Goal: Obtain resource: Obtain resource

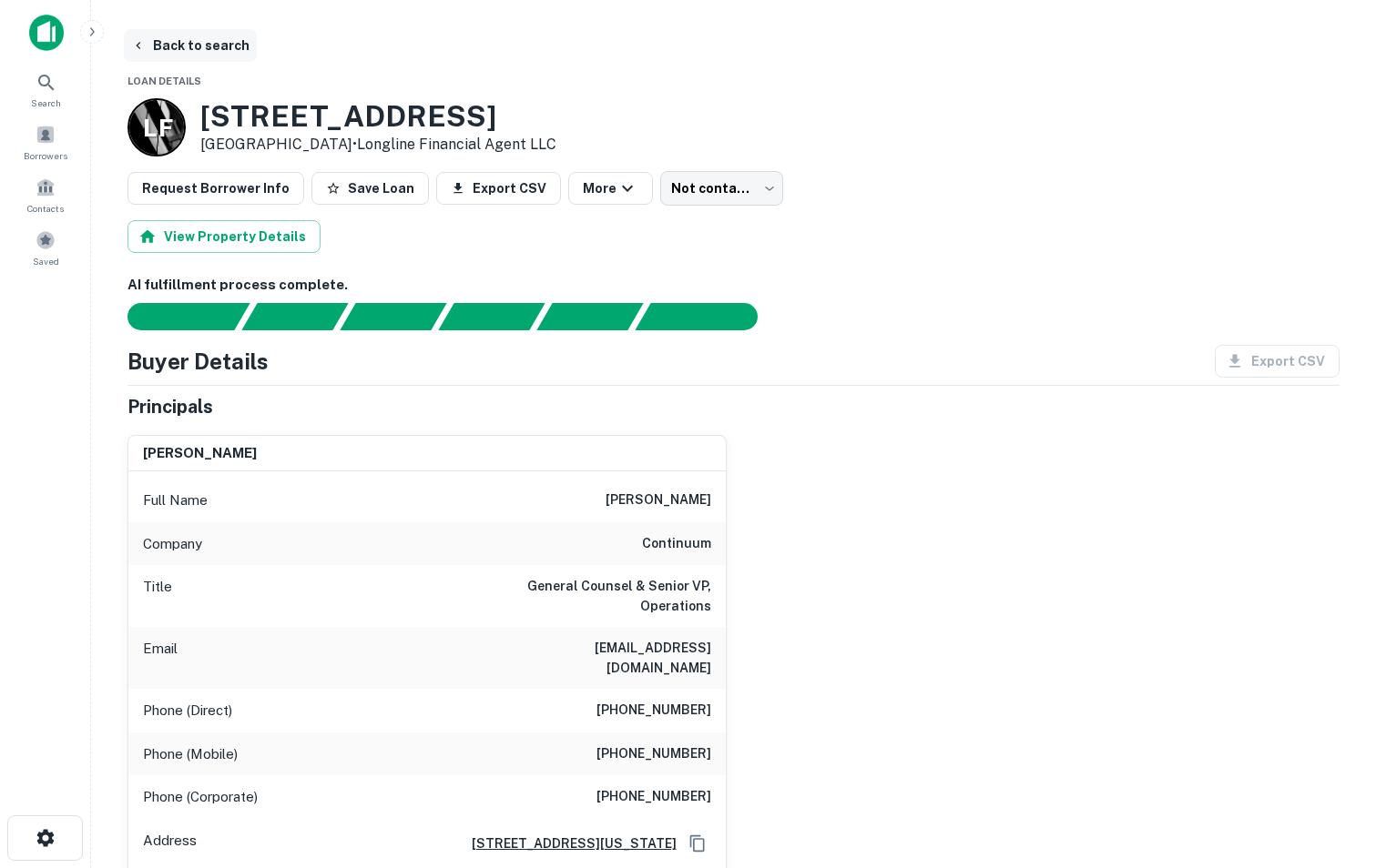
click at [171, 50] on button "Back to search" at bounding box center [189, 45] width 133 height 33
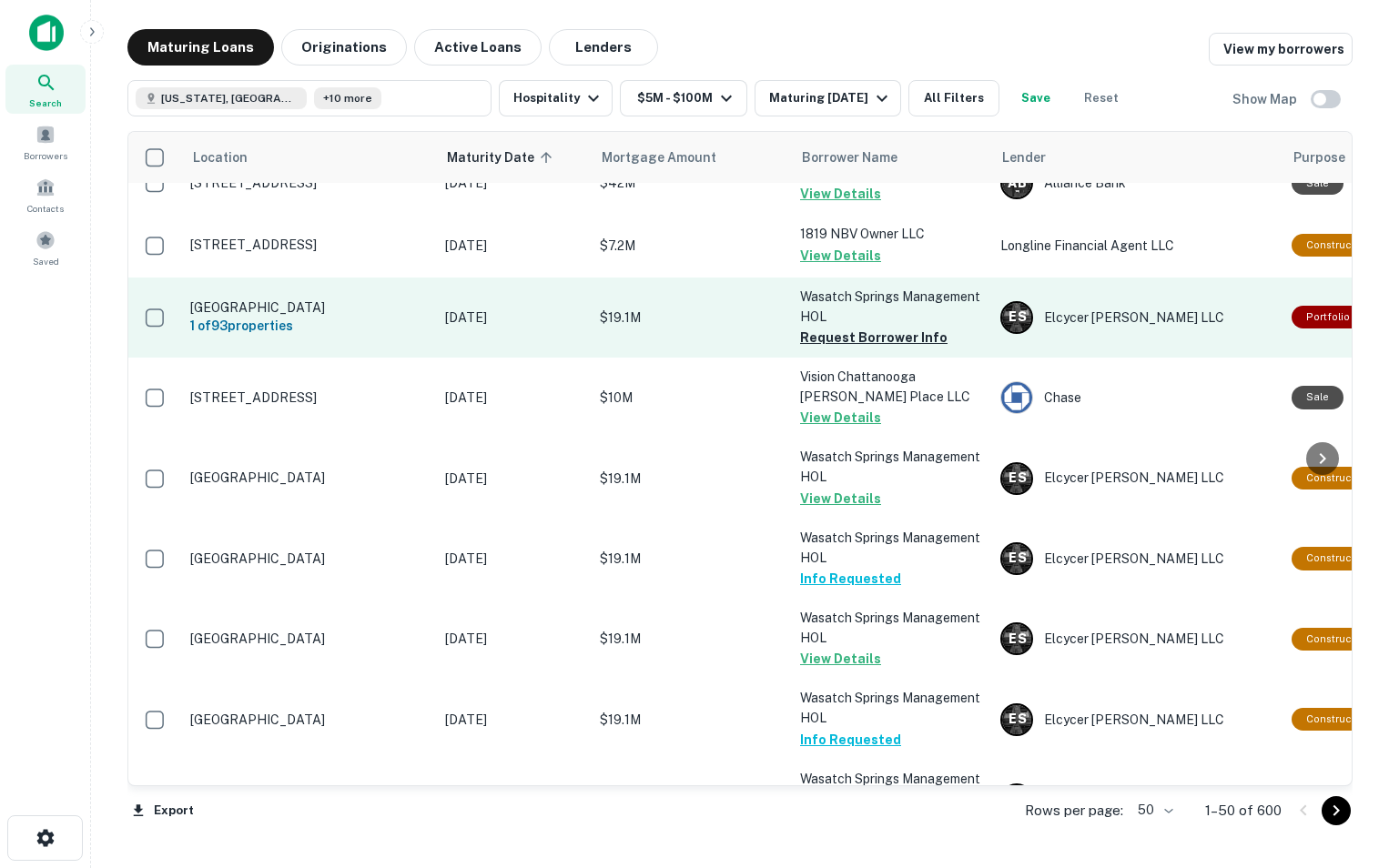
scroll to position [2736, 0]
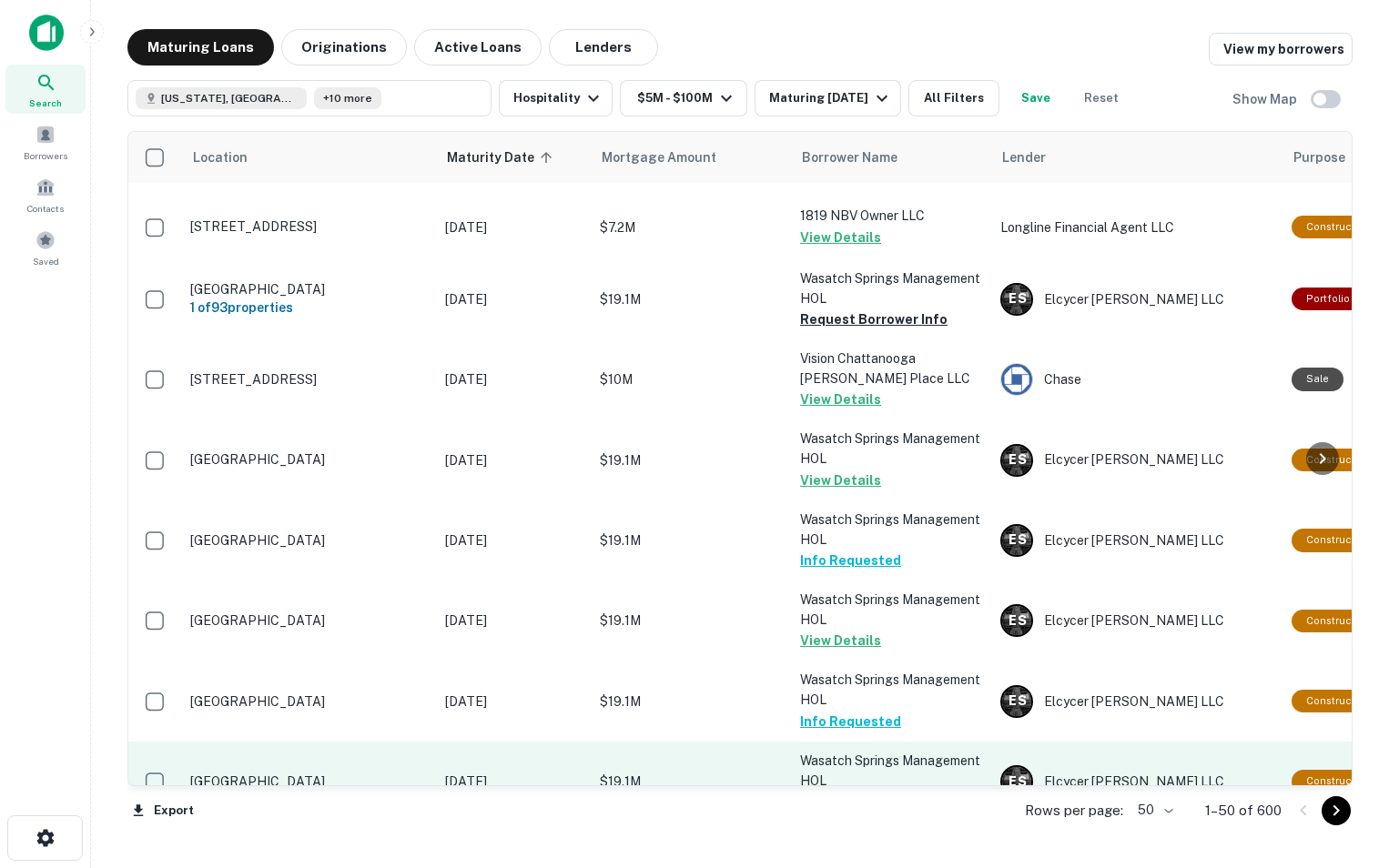
click at [856, 791] on button "Request Borrower Info" at bounding box center [874, 802] width 148 height 22
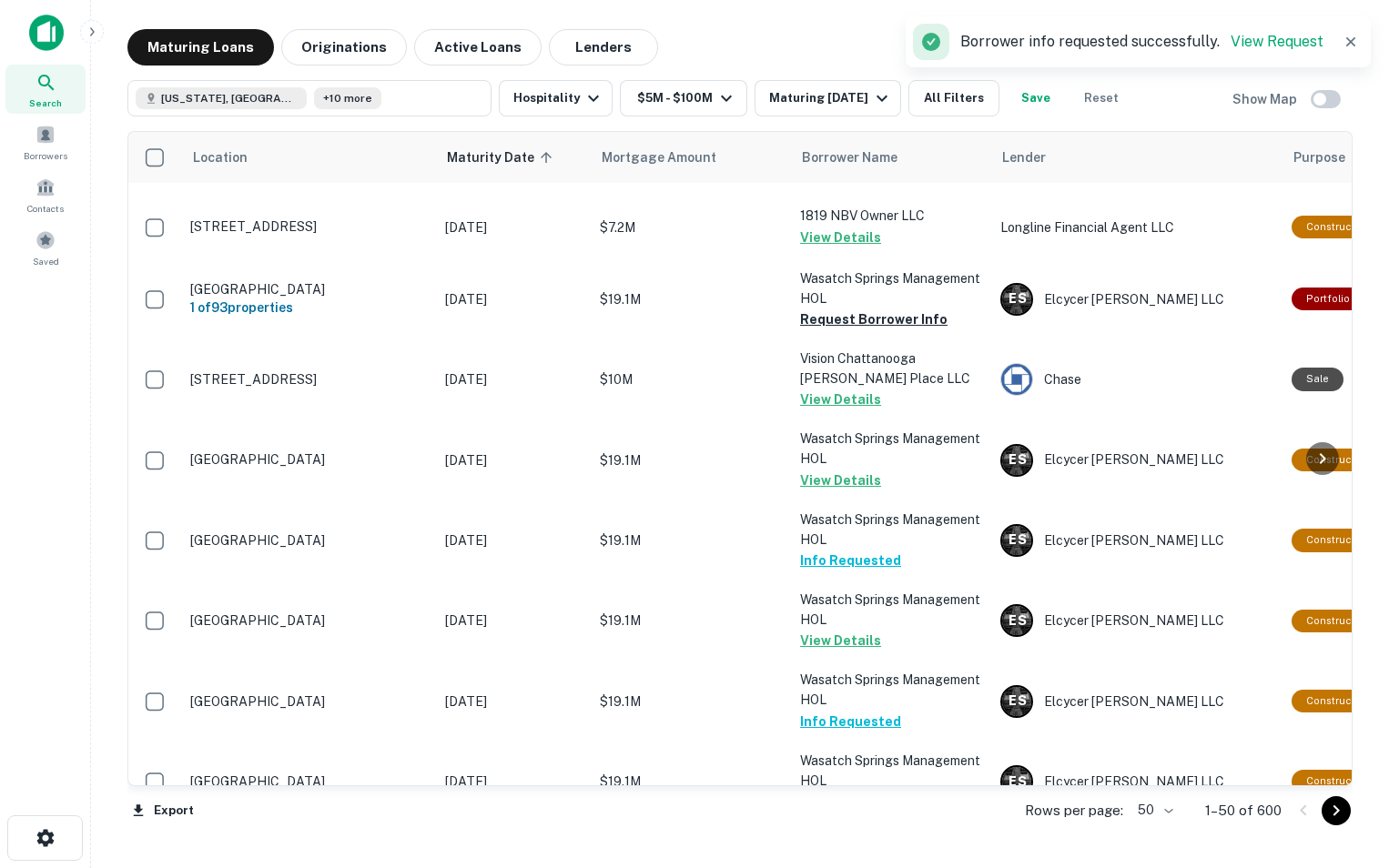
click at [1341, 818] on icon "Go to next page" at bounding box center [1337, 811] width 22 height 22
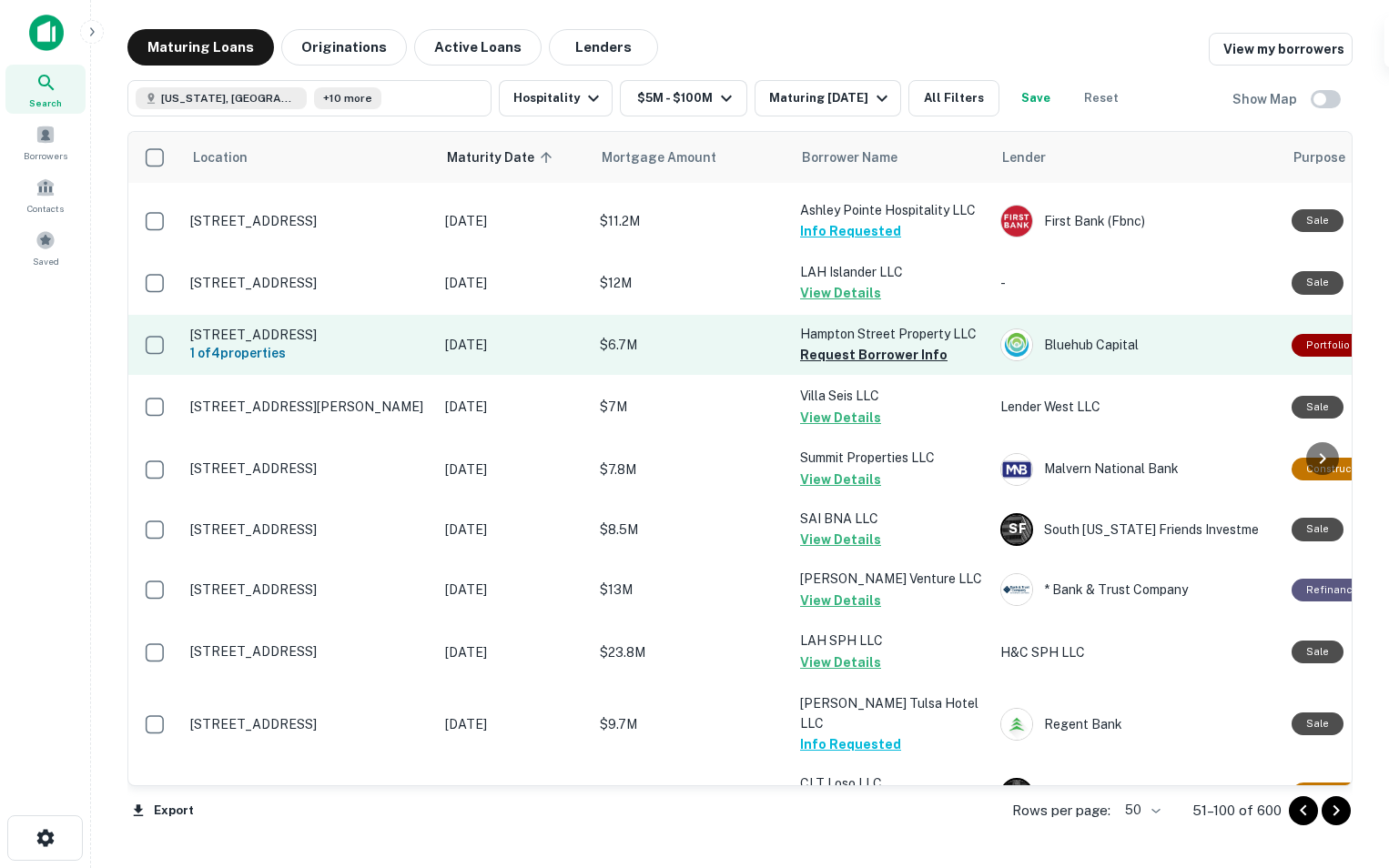
scroll to position [1286, 0]
click at [855, 350] on button "Request Borrower Info" at bounding box center [874, 355] width 148 height 22
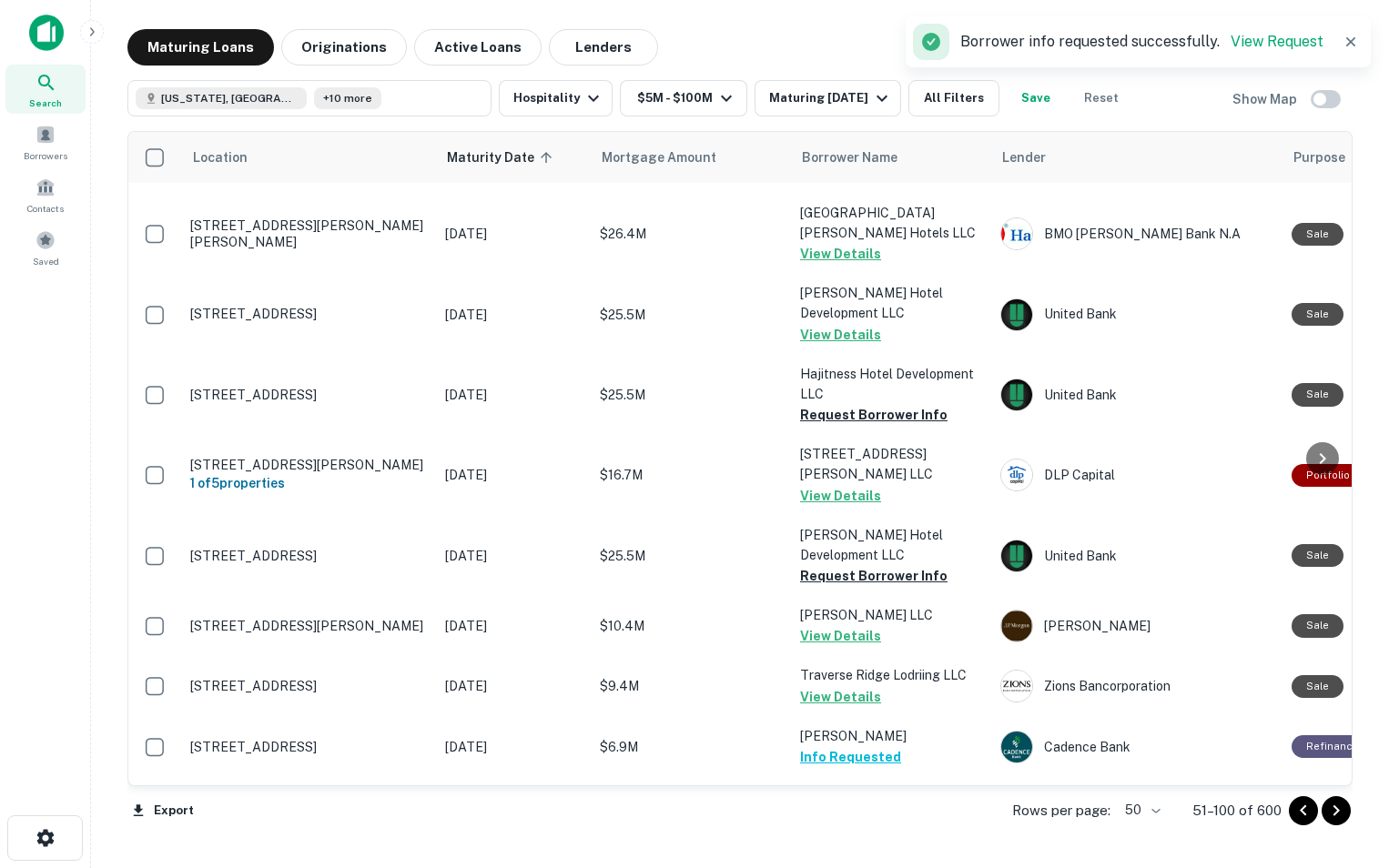
scroll to position [2059, 0]
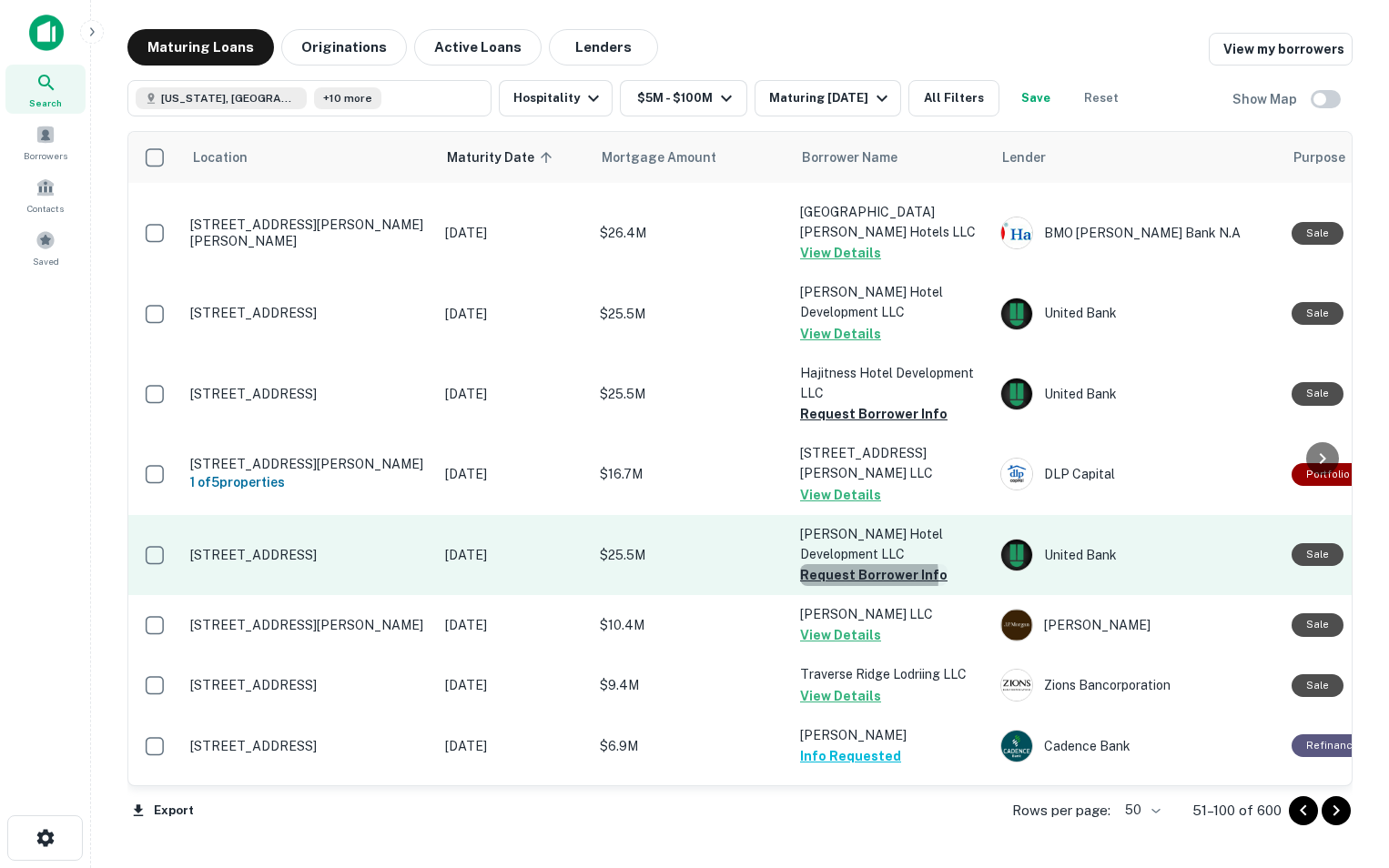
click at [818, 564] on button "Request Borrower Info" at bounding box center [874, 575] width 148 height 22
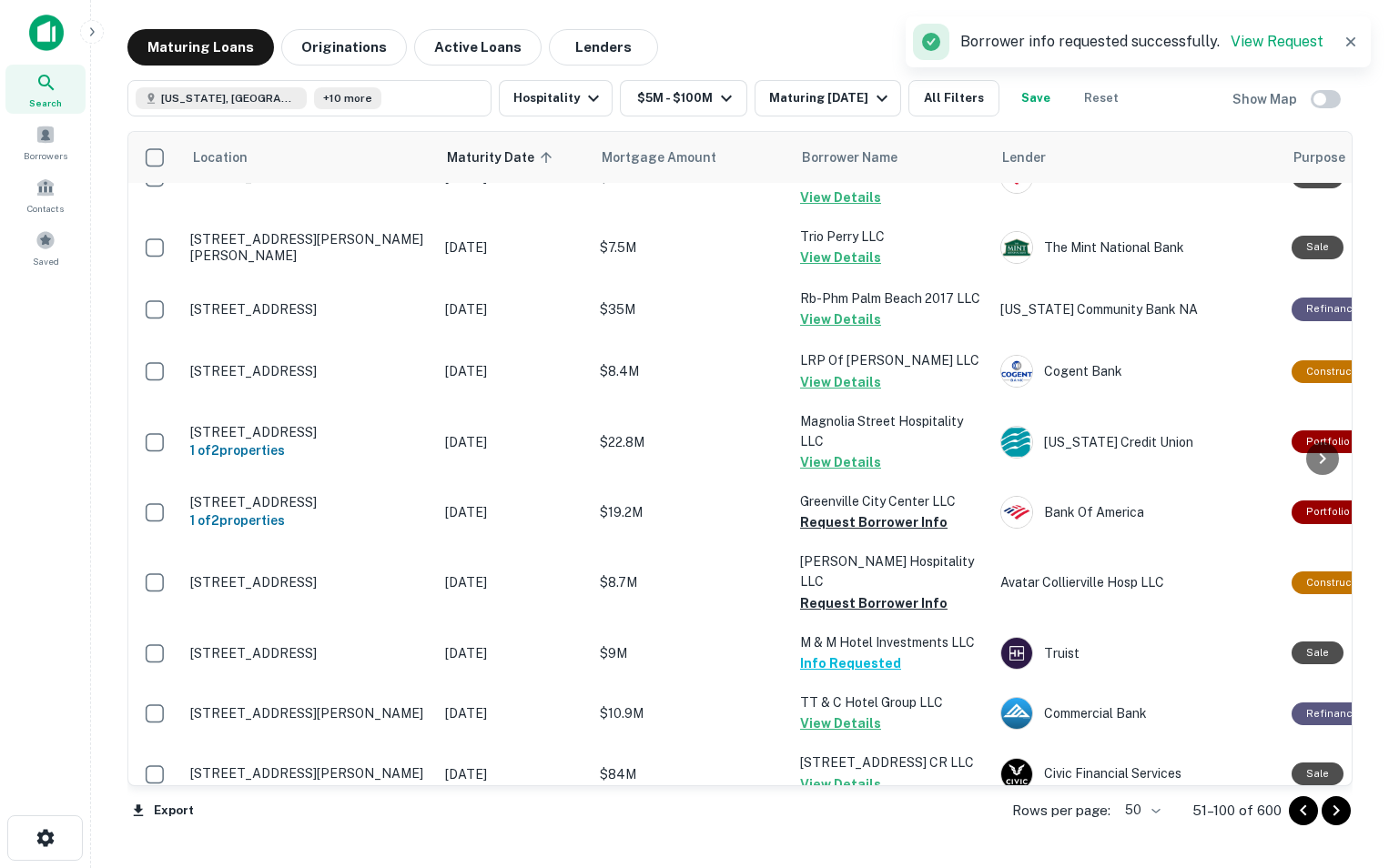
scroll to position [2763, 0]
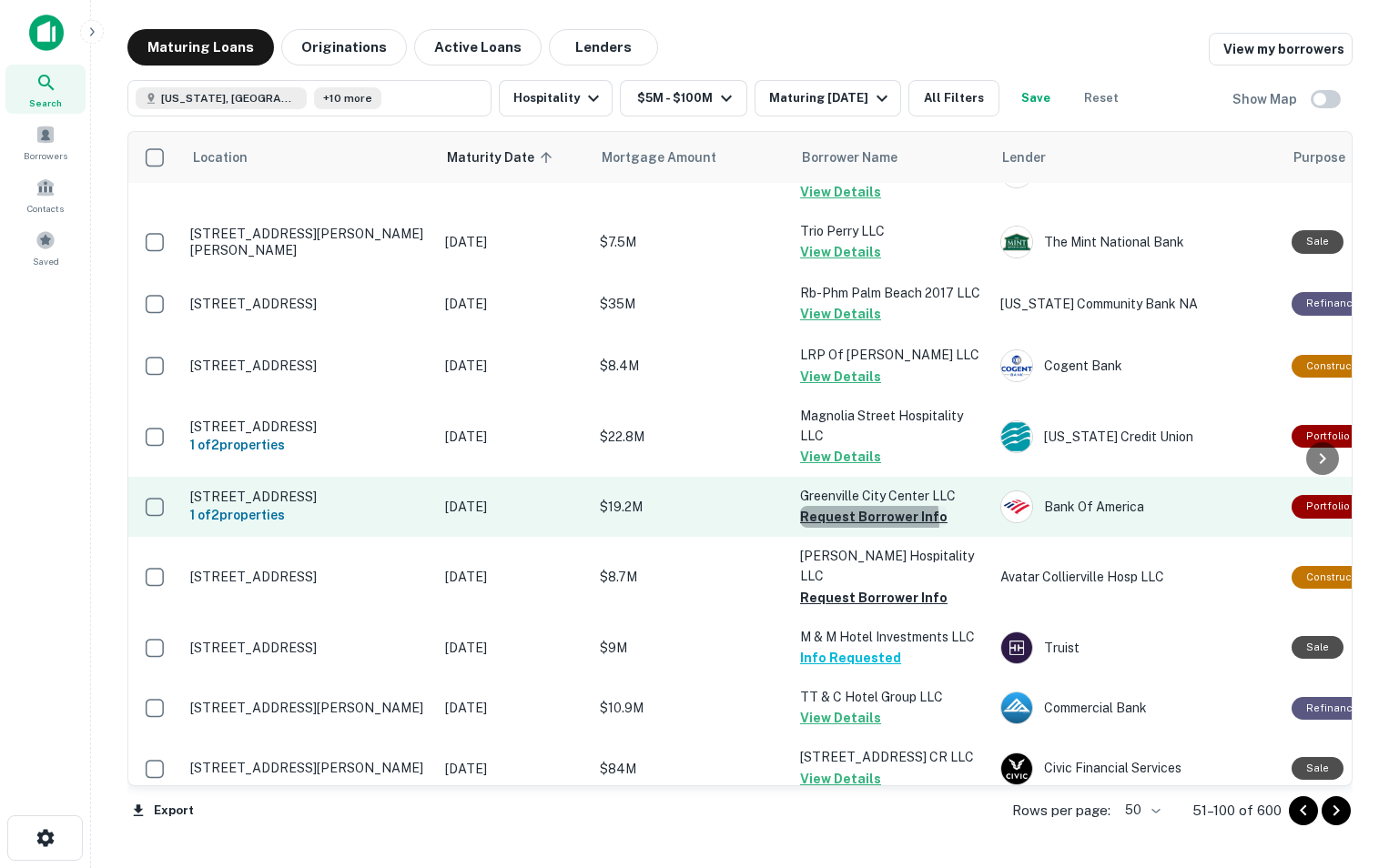
click at [853, 506] on button "Request Borrower Info" at bounding box center [874, 517] width 148 height 22
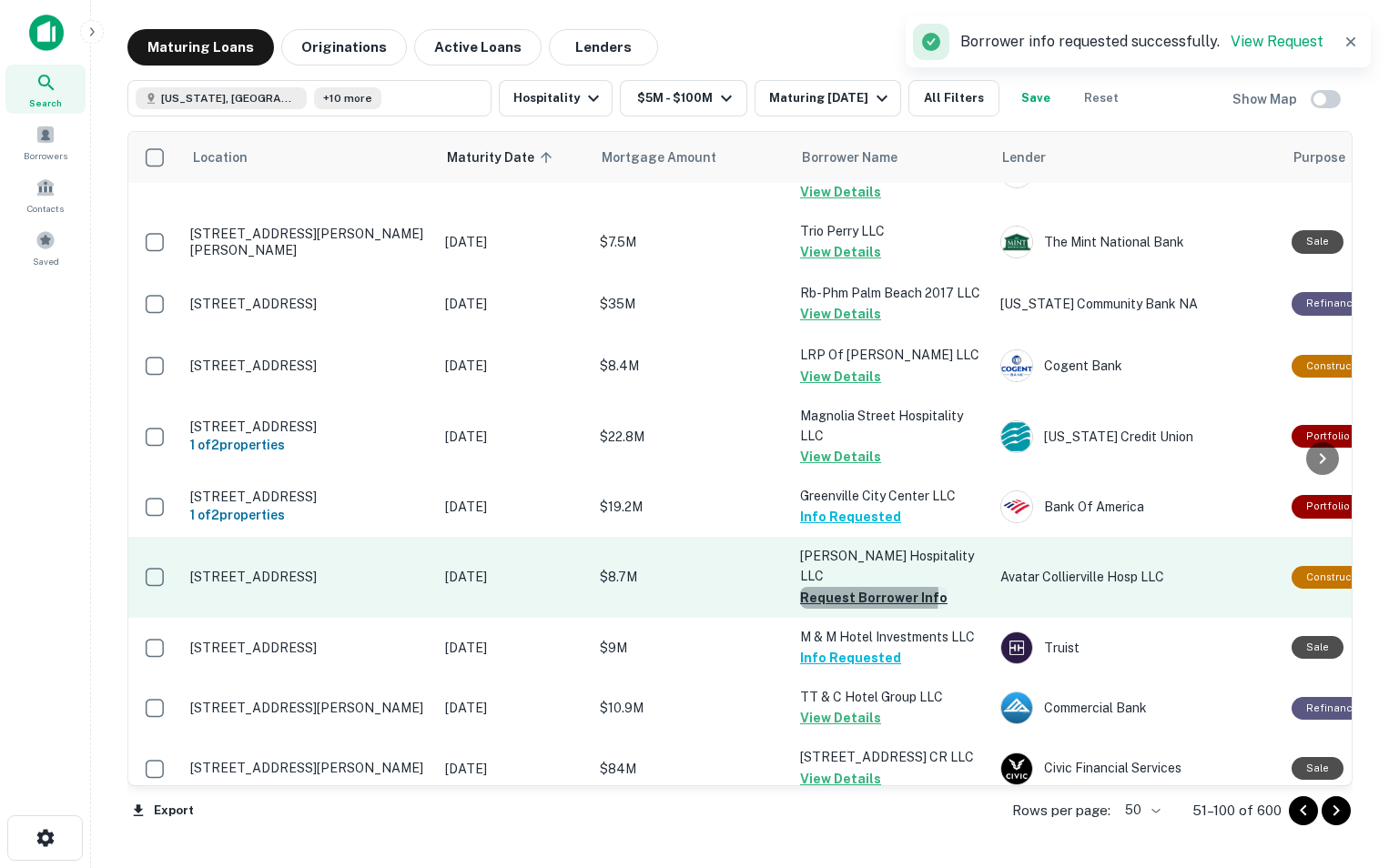
click at [832, 587] on button "Request Borrower Info" at bounding box center [874, 598] width 148 height 22
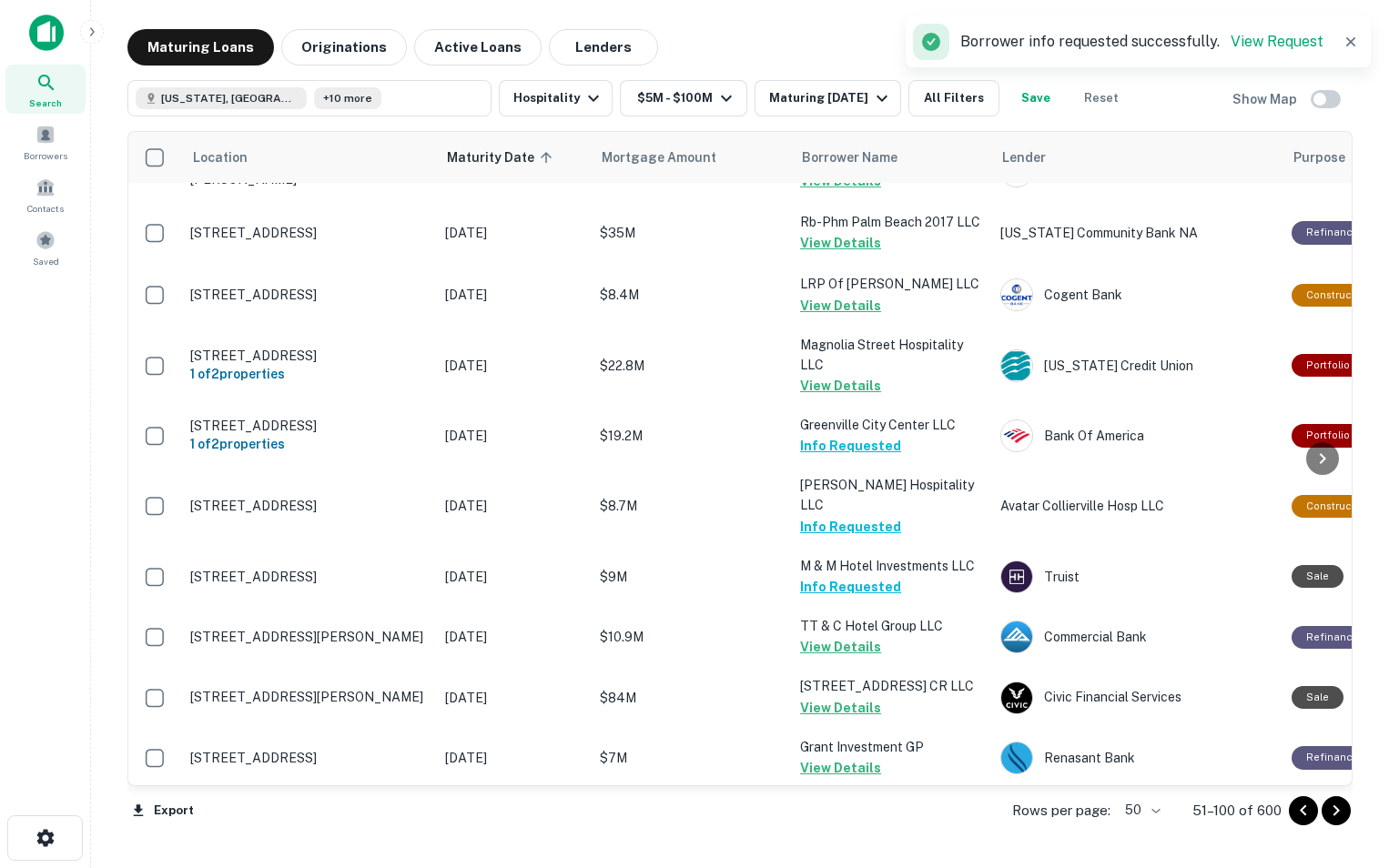
click at [1341, 813] on icon "Go to next page" at bounding box center [1337, 811] width 22 height 22
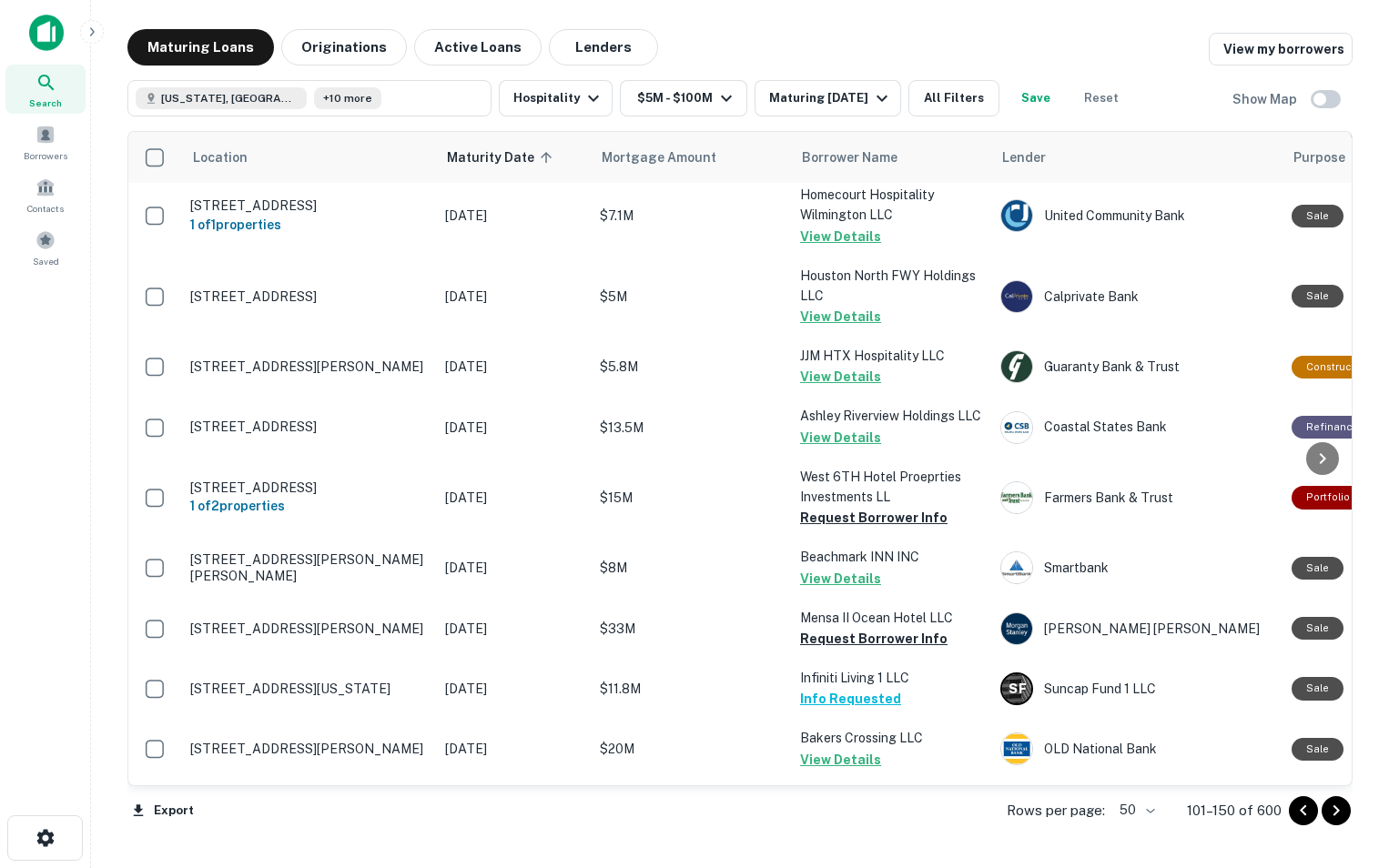
scroll to position [644, 0]
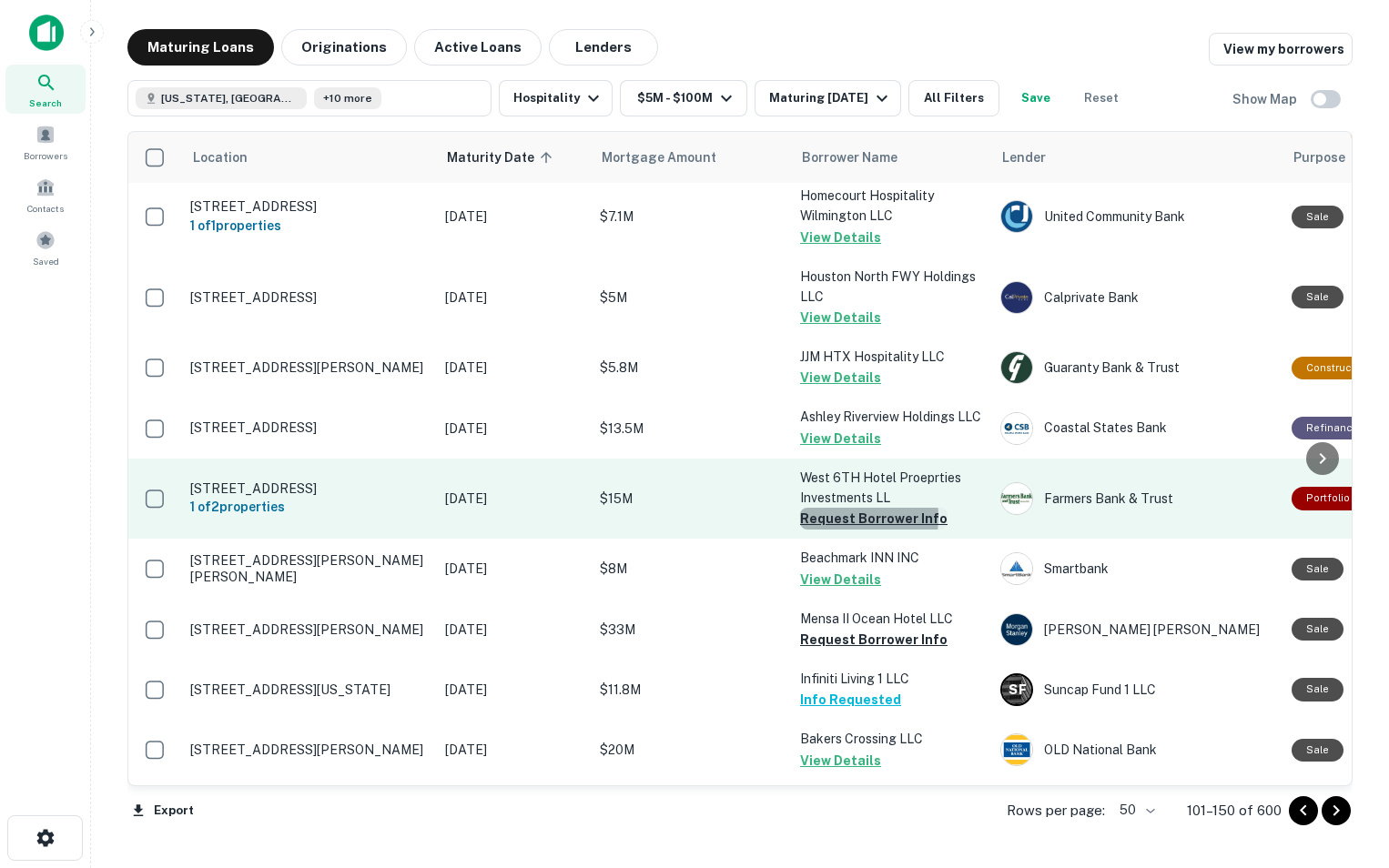
click at [824, 529] on button "Request Borrower Info" at bounding box center [874, 519] width 148 height 22
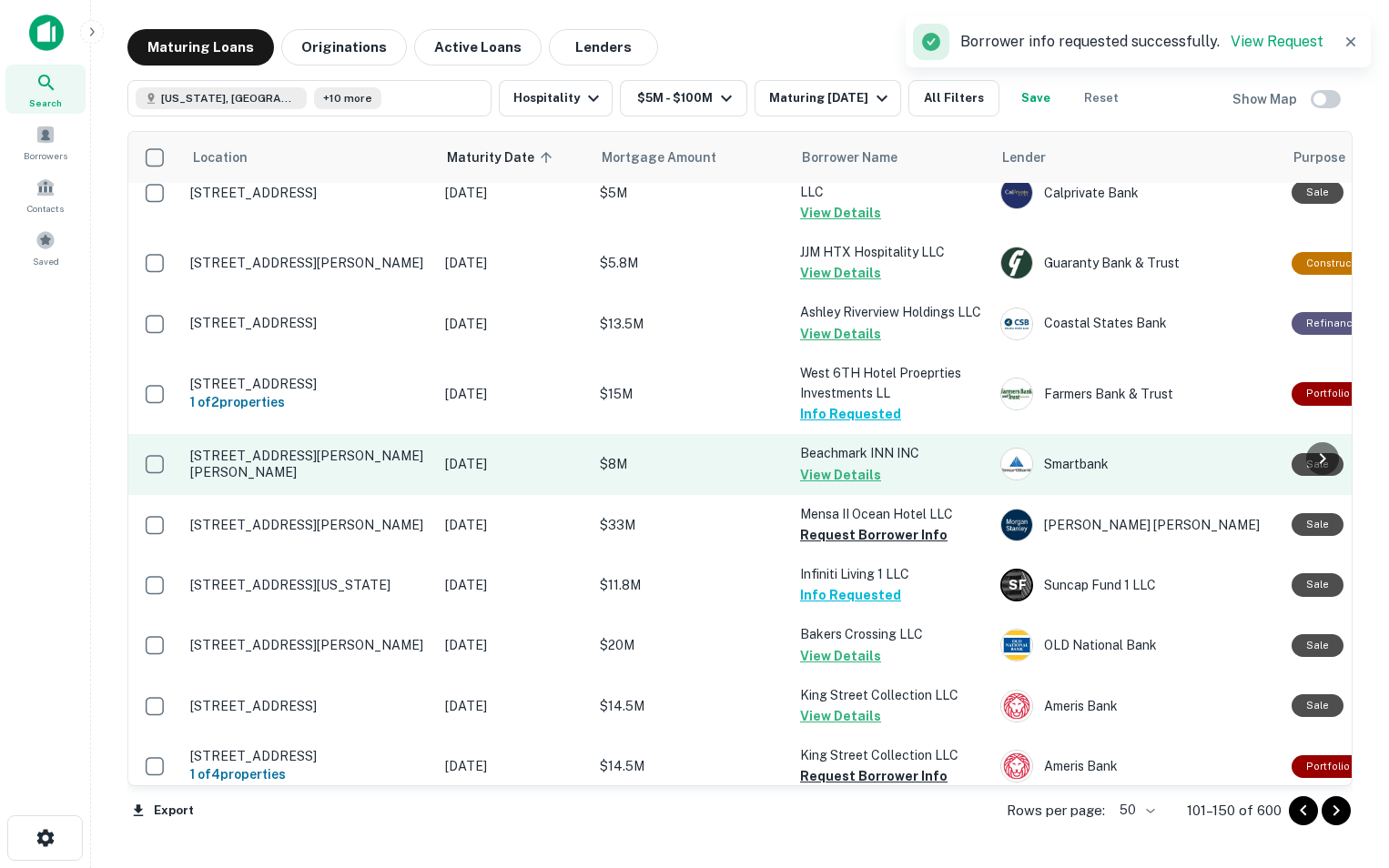
scroll to position [748, 0]
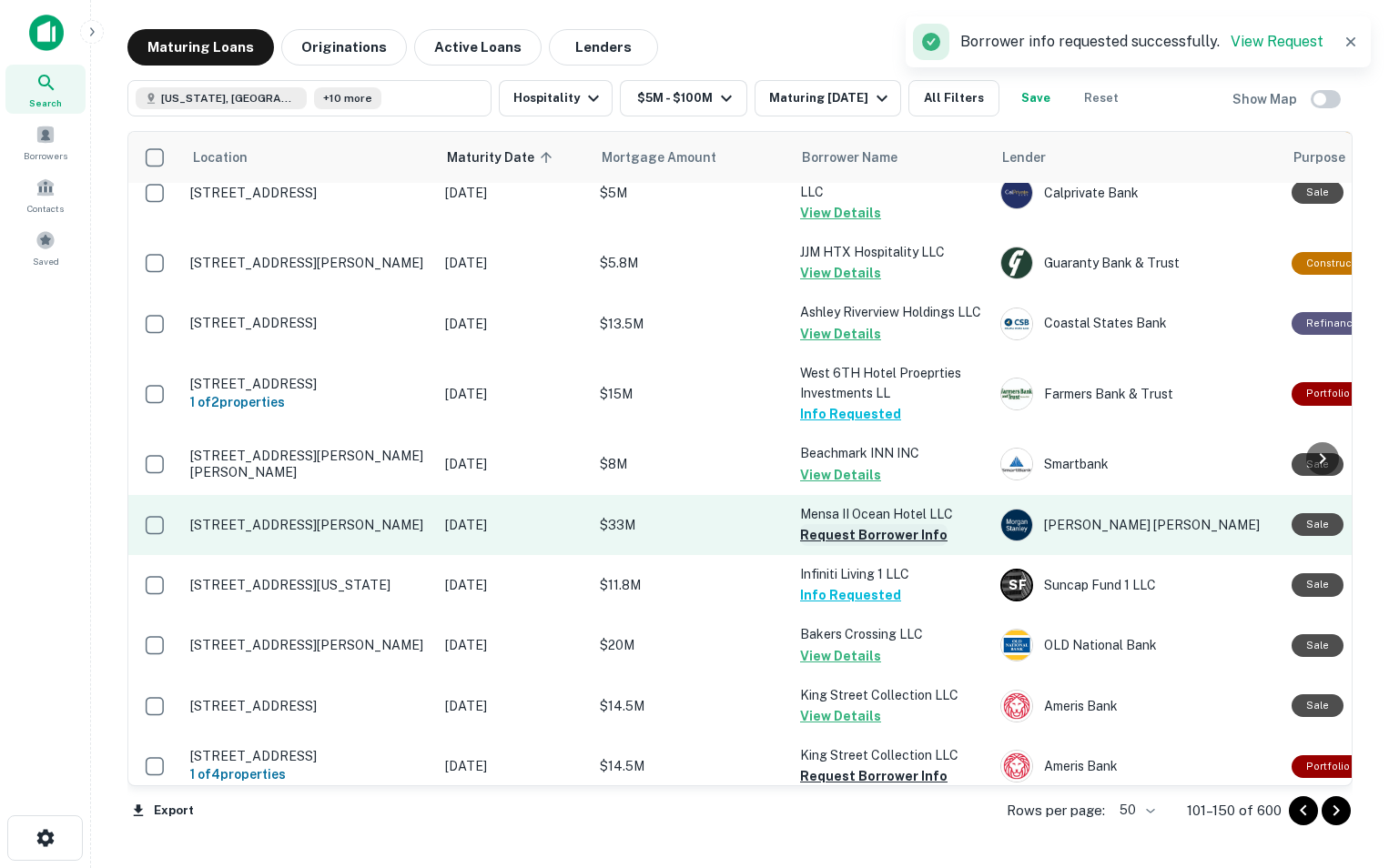
click at [838, 546] on button "Request Borrower Info" at bounding box center [874, 535] width 148 height 22
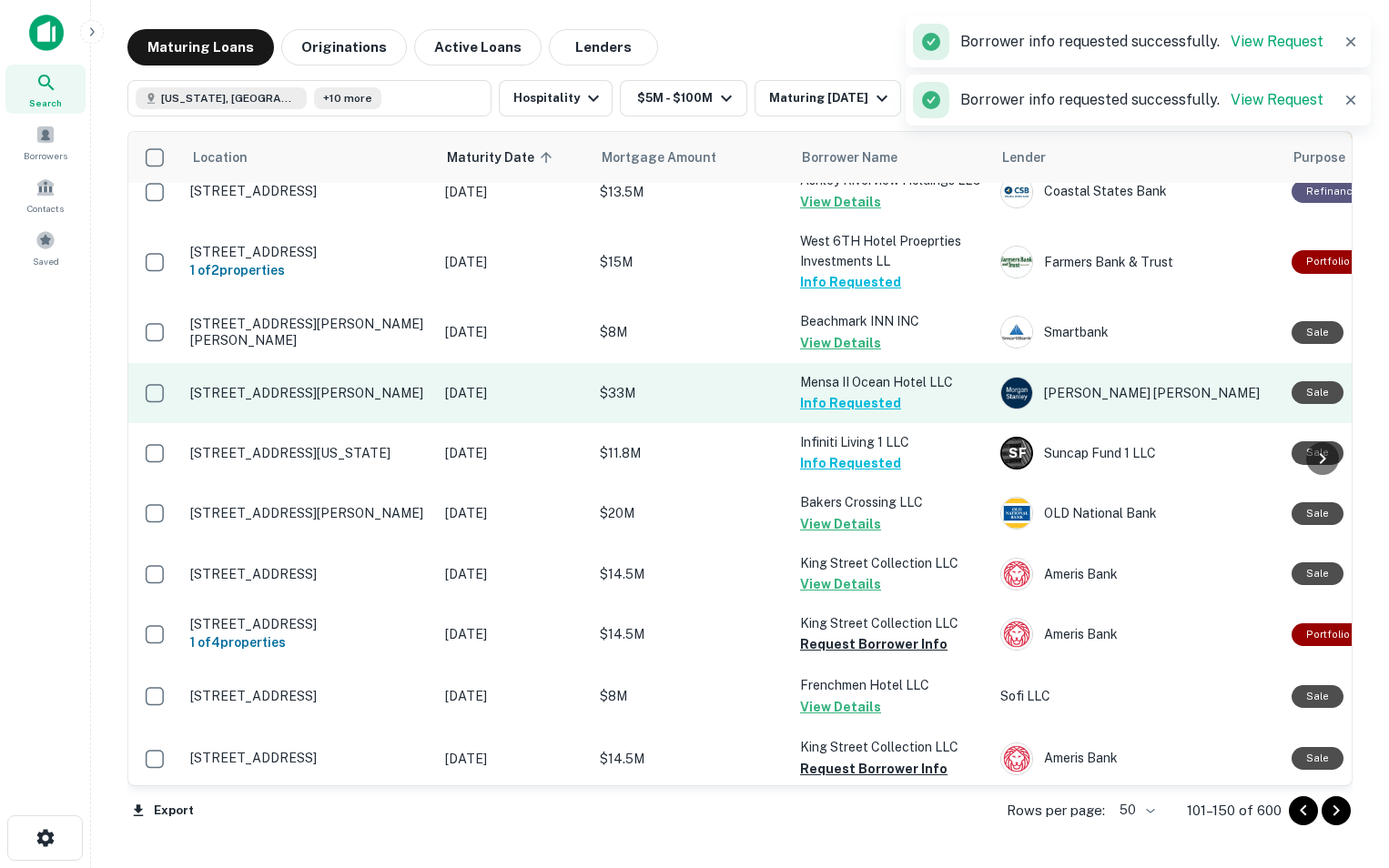
scroll to position [1021, 0]
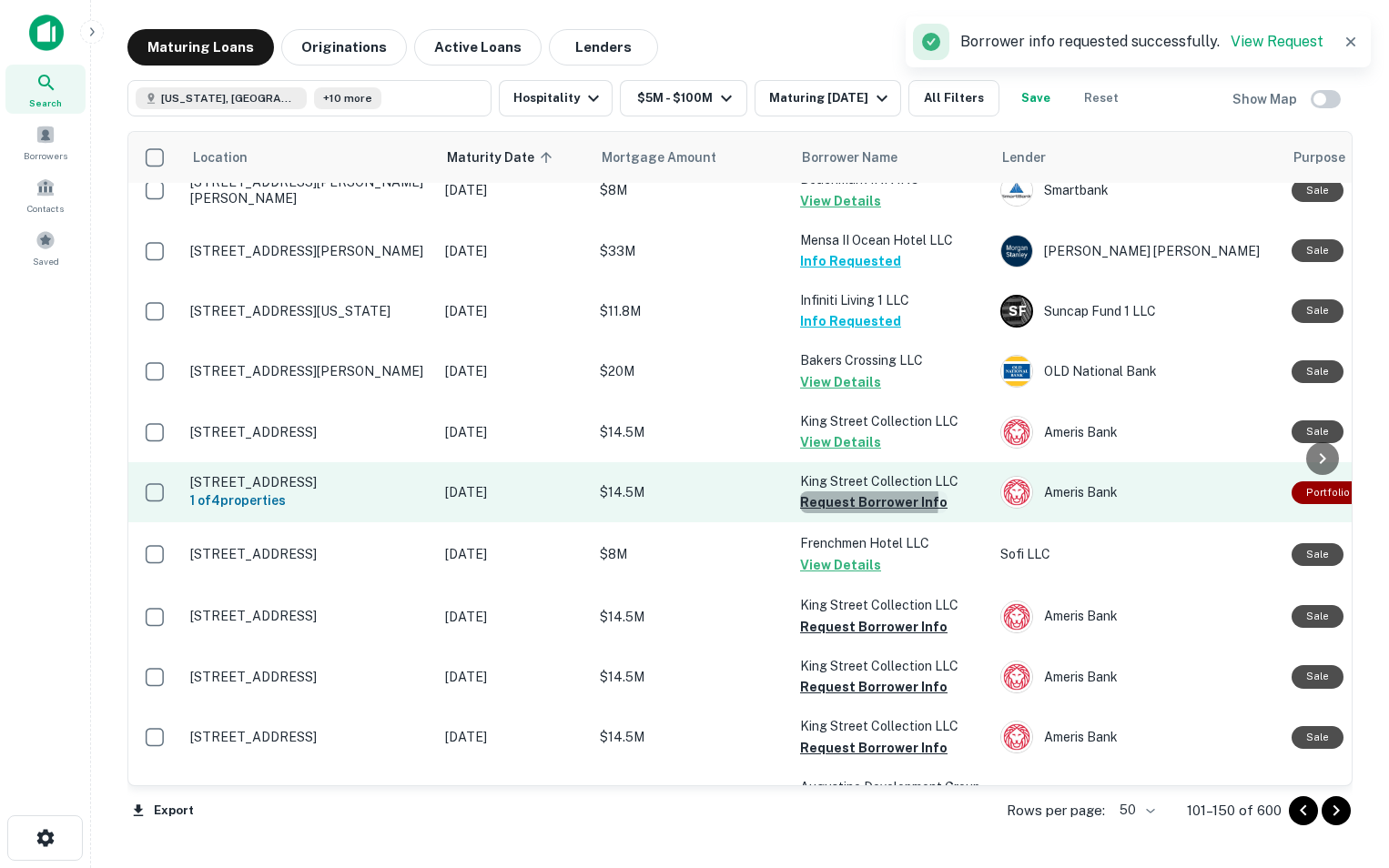
click at [823, 513] on button "Request Borrower Info" at bounding box center [874, 502] width 148 height 22
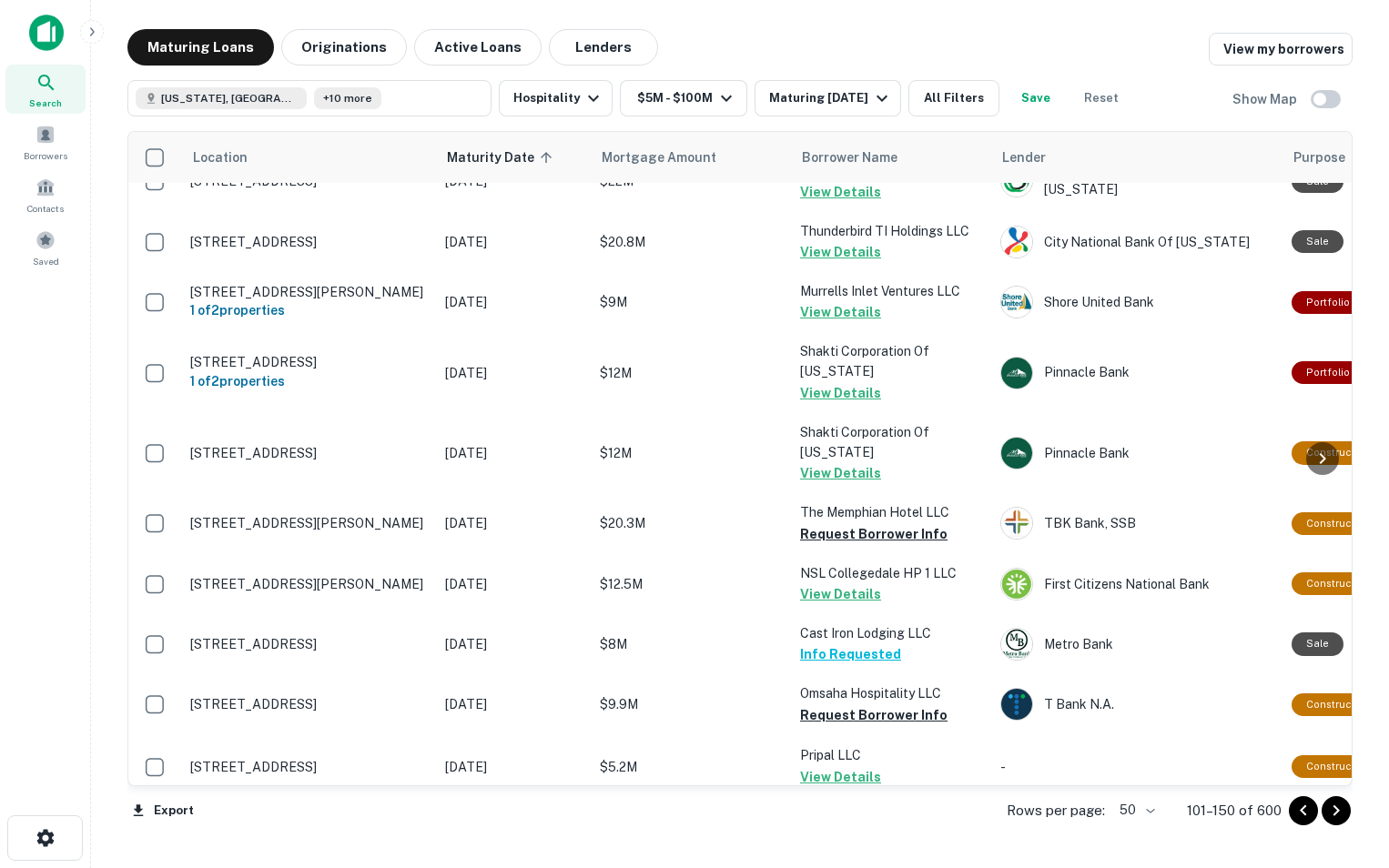
scroll to position [1779, 0]
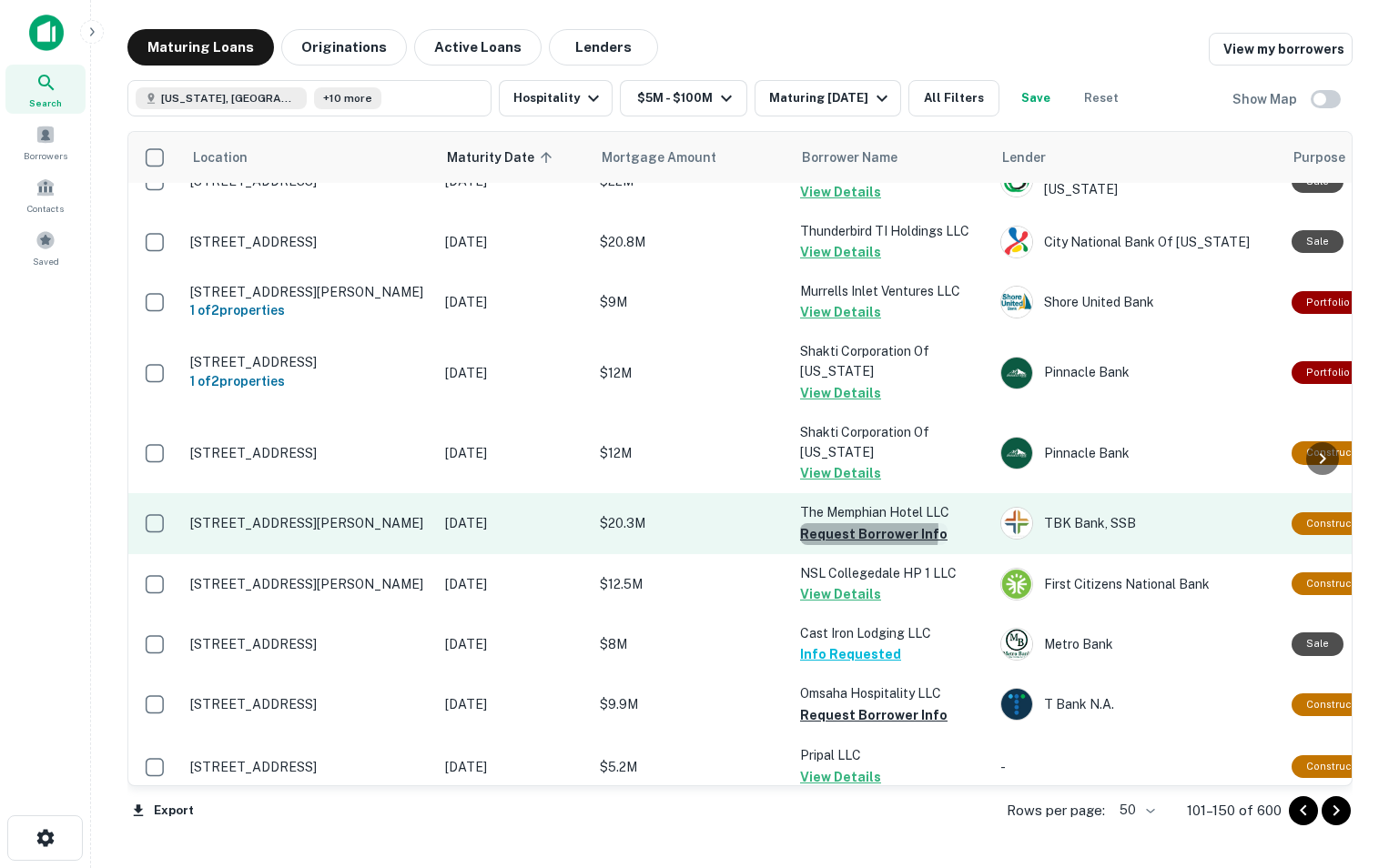
click at [835, 523] on button "Request Borrower Info" at bounding box center [874, 534] width 148 height 22
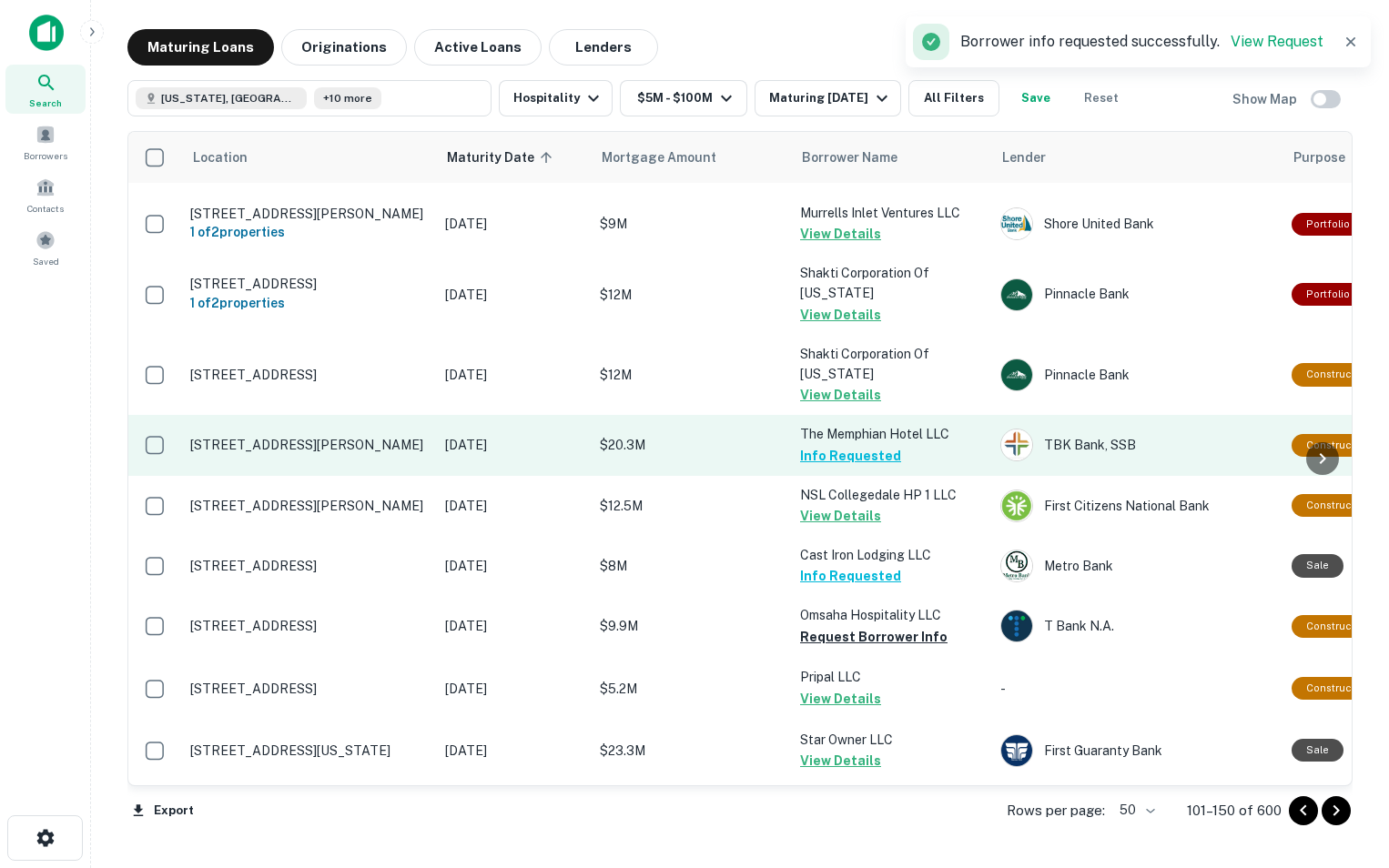
scroll to position [1925, 0]
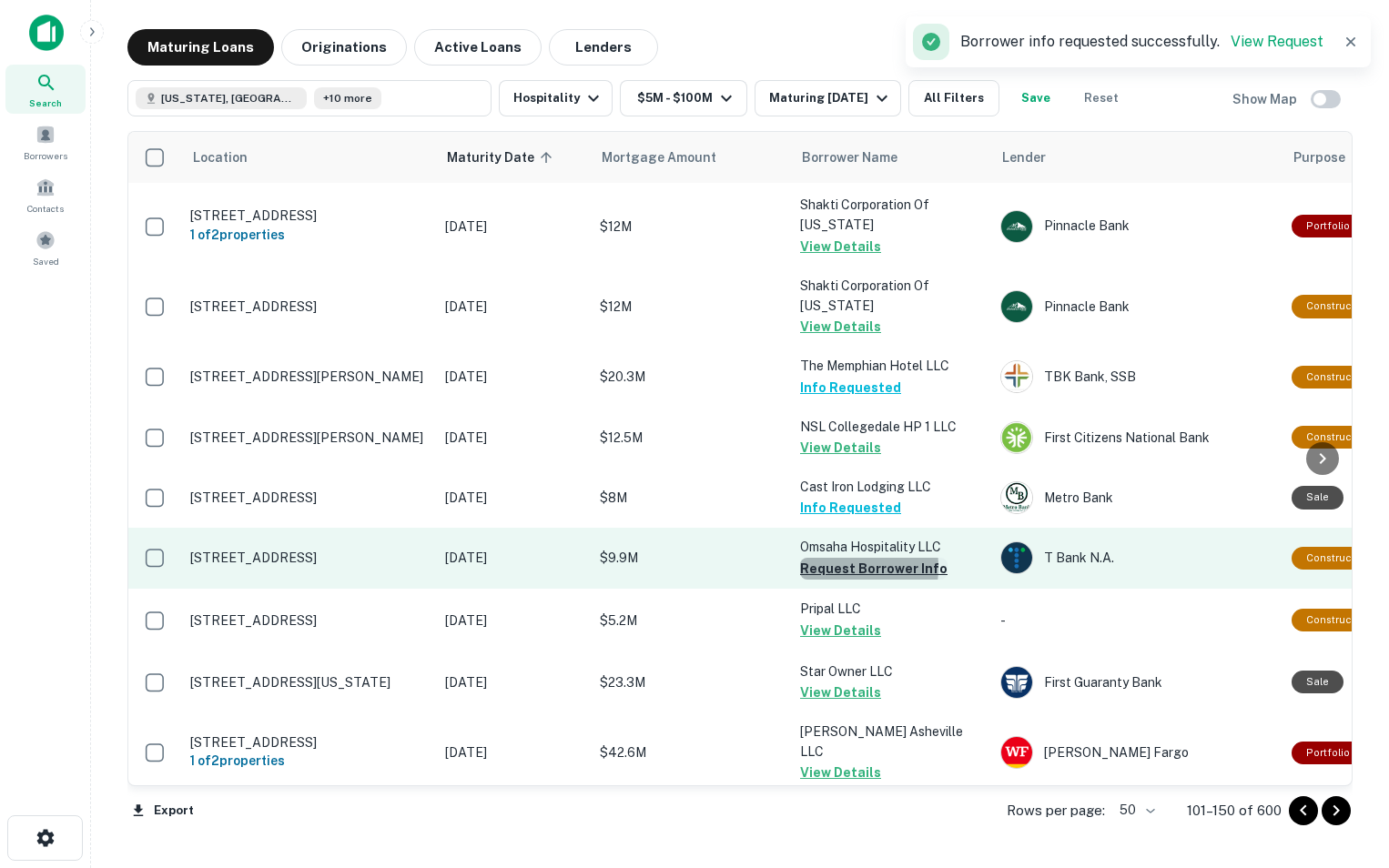
click at [818, 559] on button "Request Borrower Info" at bounding box center [874, 569] width 148 height 22
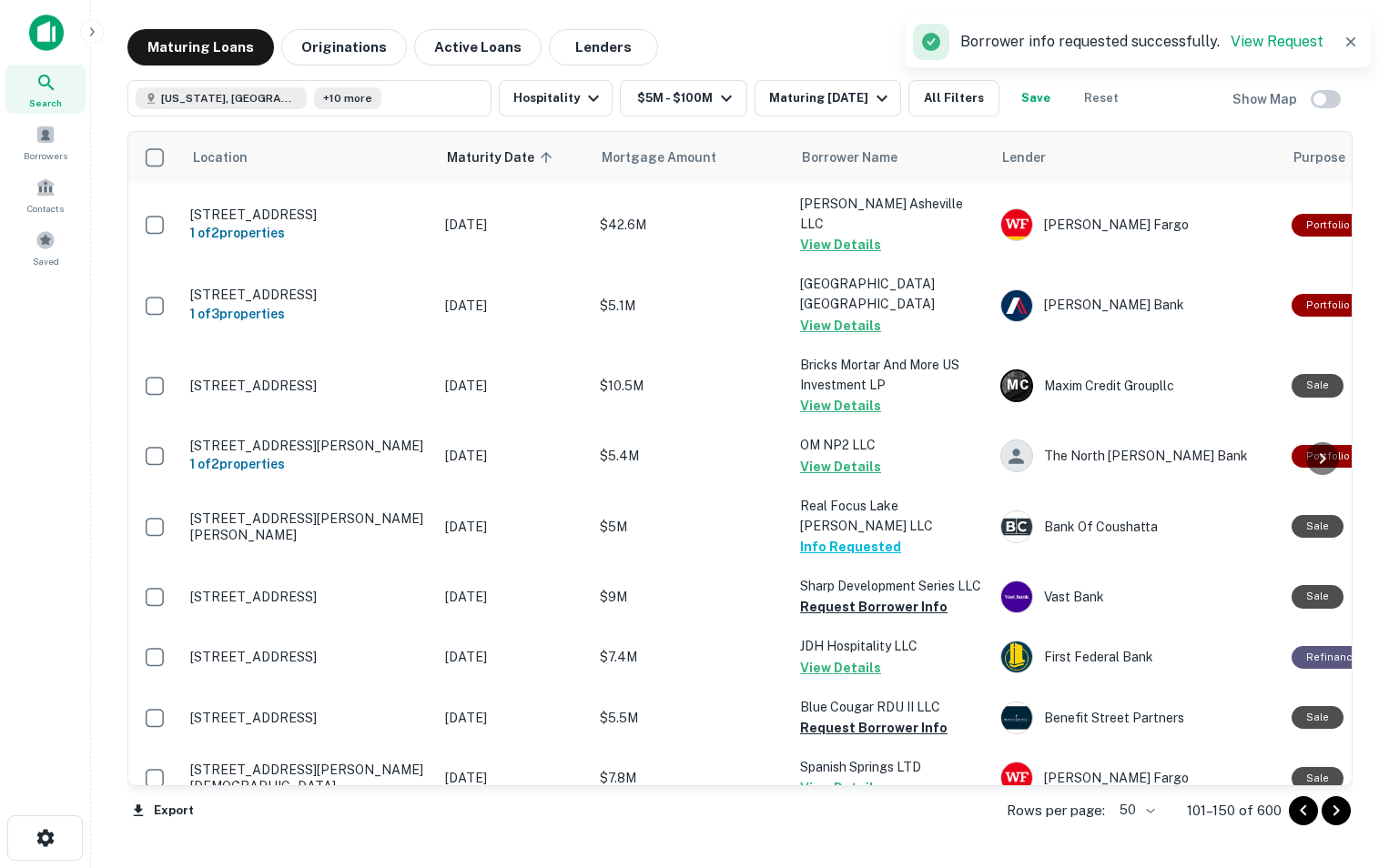
scroll to position [2499, 0]
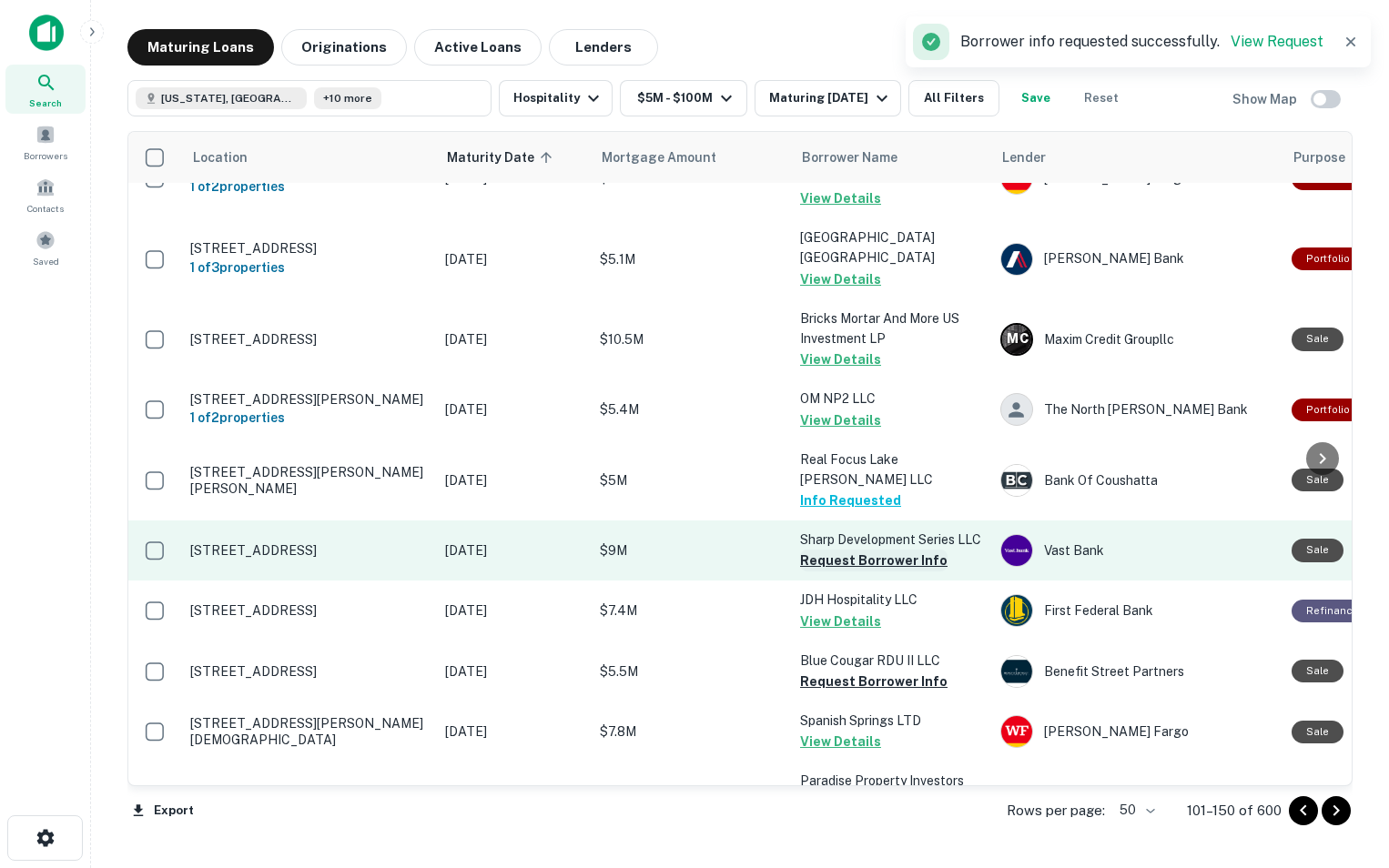
click at [841, 550] on button "Request Borrower Info" at bounding box center [874, 561] width 148 height 22
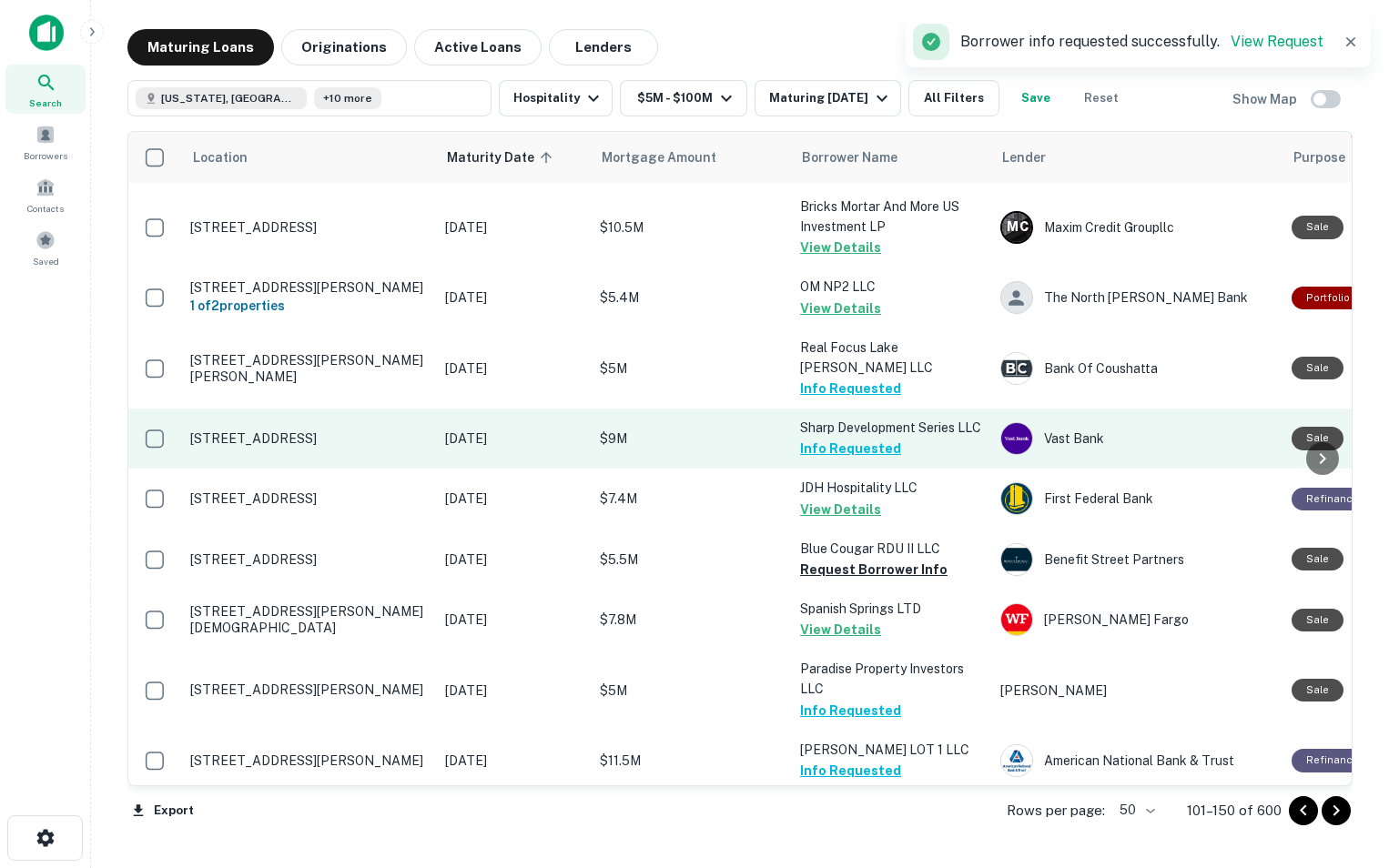
scroll to position [2616, 0]
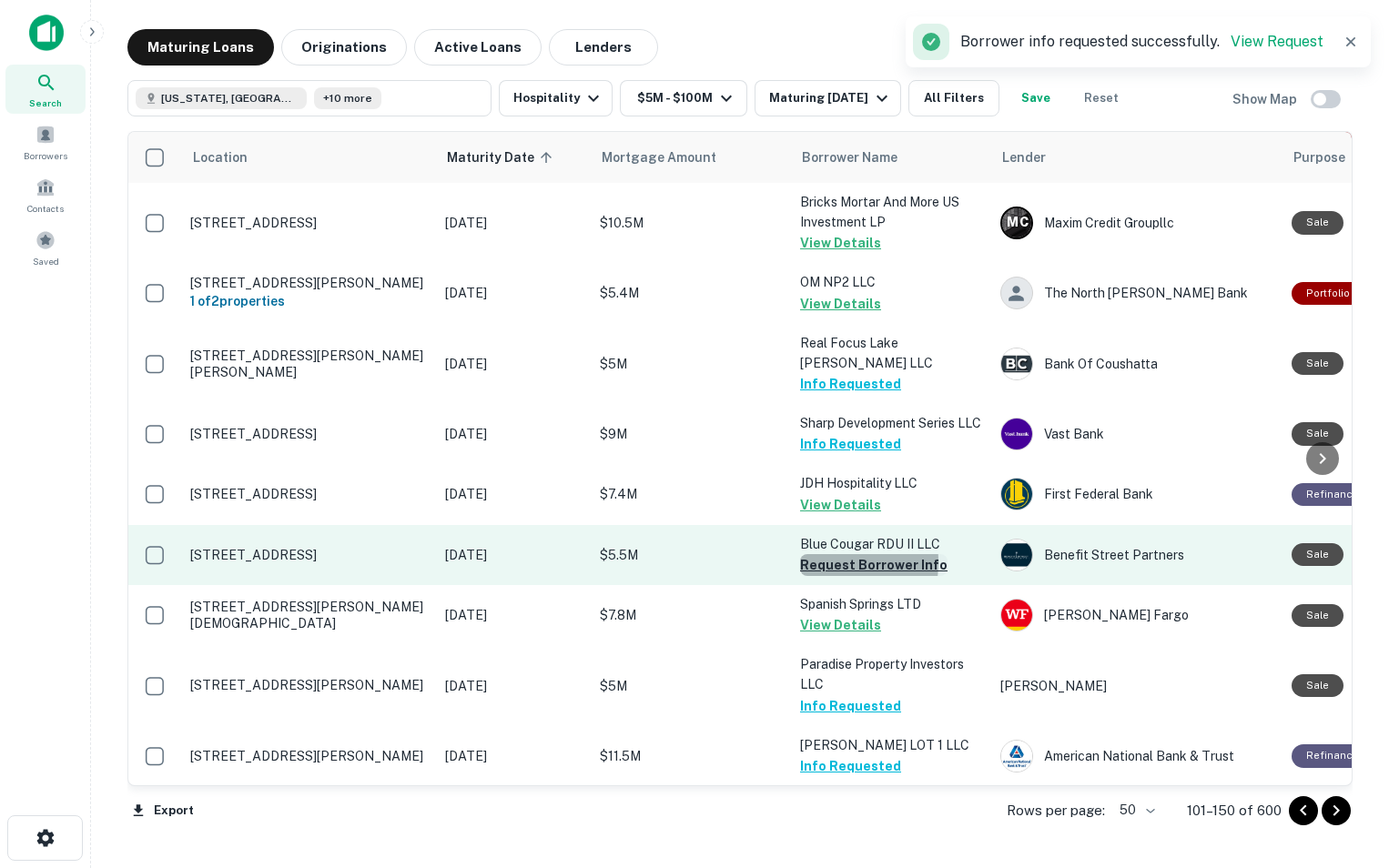
click at [811, 554] on button "Request Borrower Info" at bounding box center [874, 565] width 148 height 22
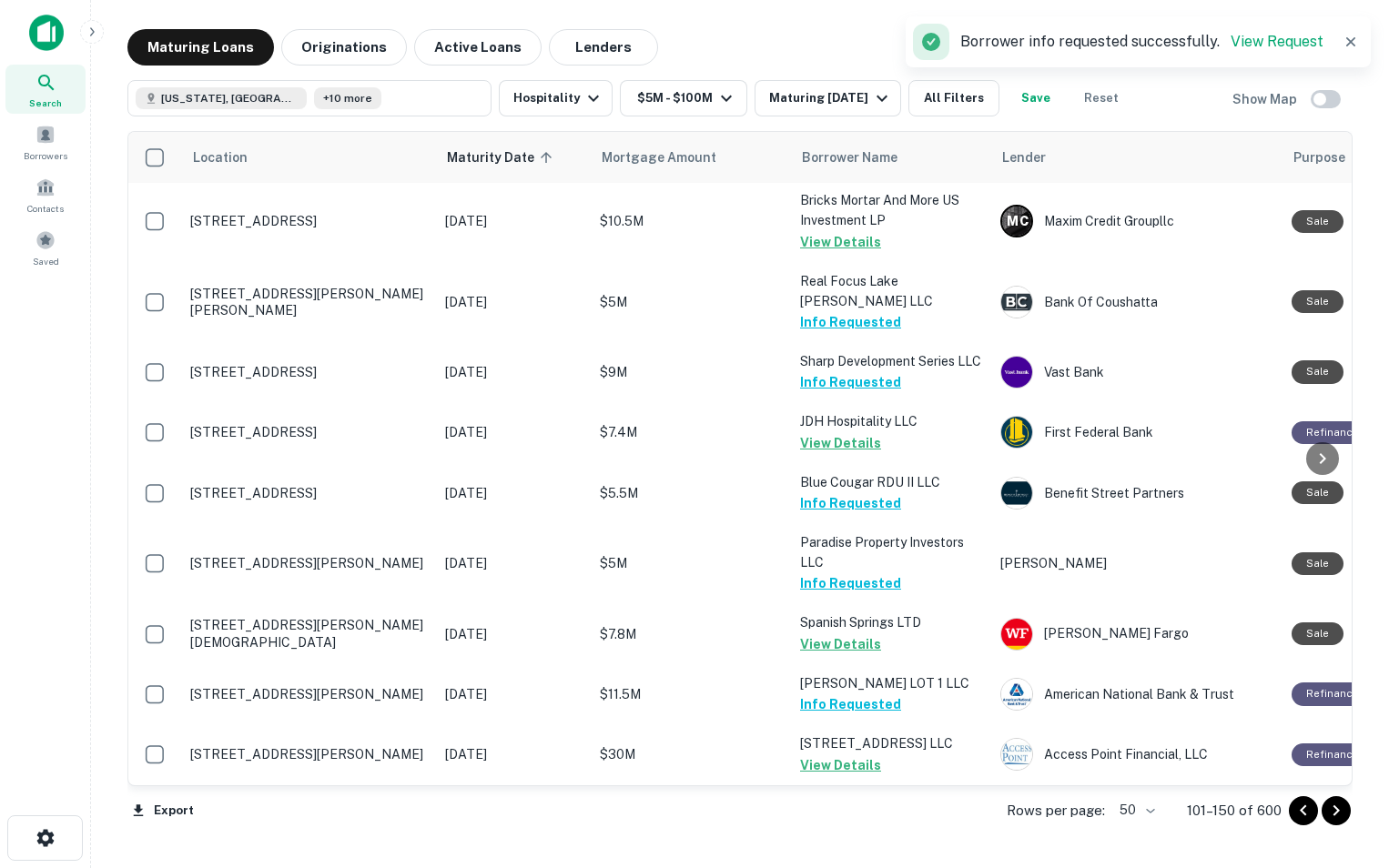
click at [1336, 808] on icon "Go to next page" at bounding box center [1337, 810] width 6 height 11
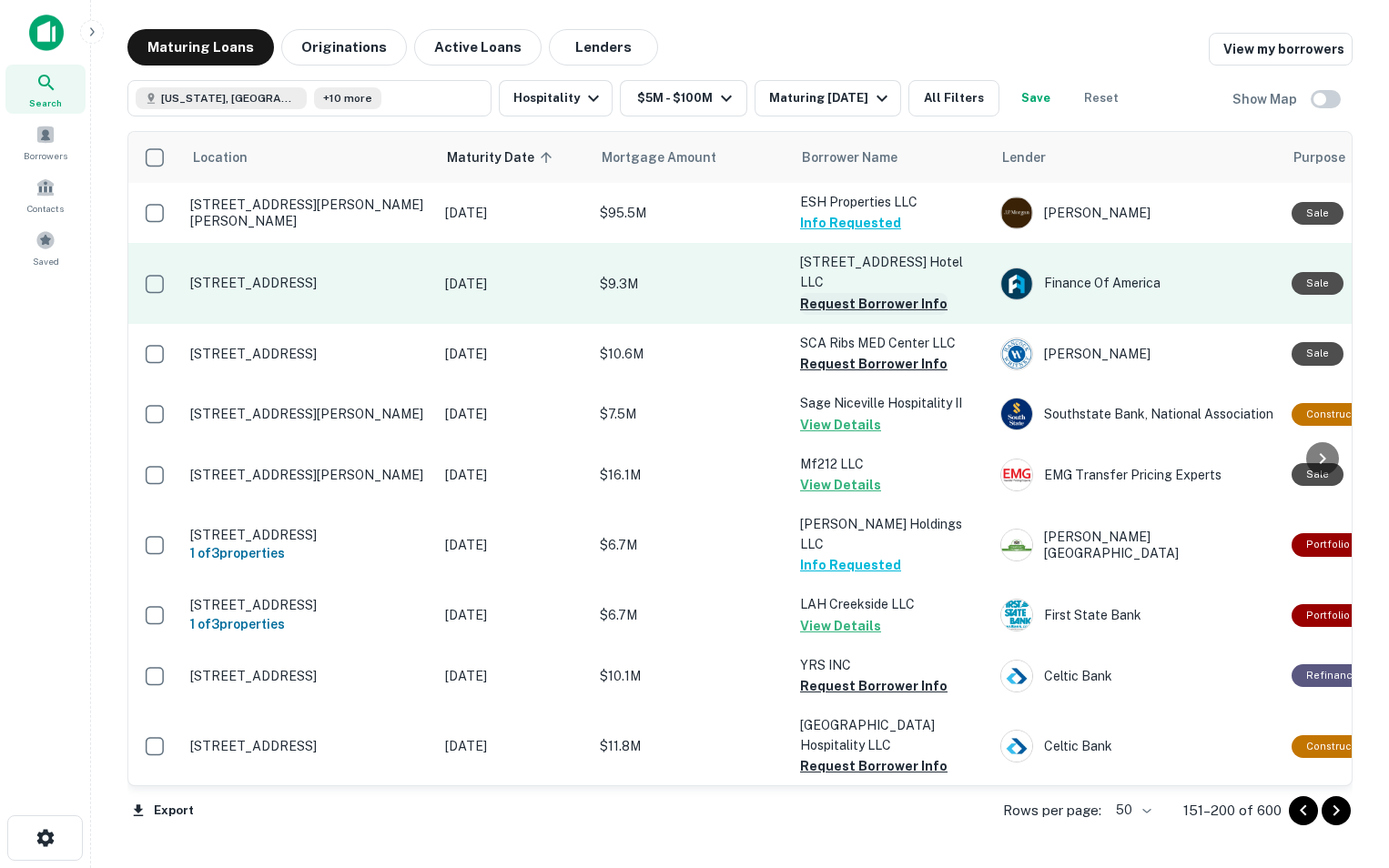
click at [834, 293] on button "Request Borrower Info" at bounding box center [874, 304] width 148 height 22
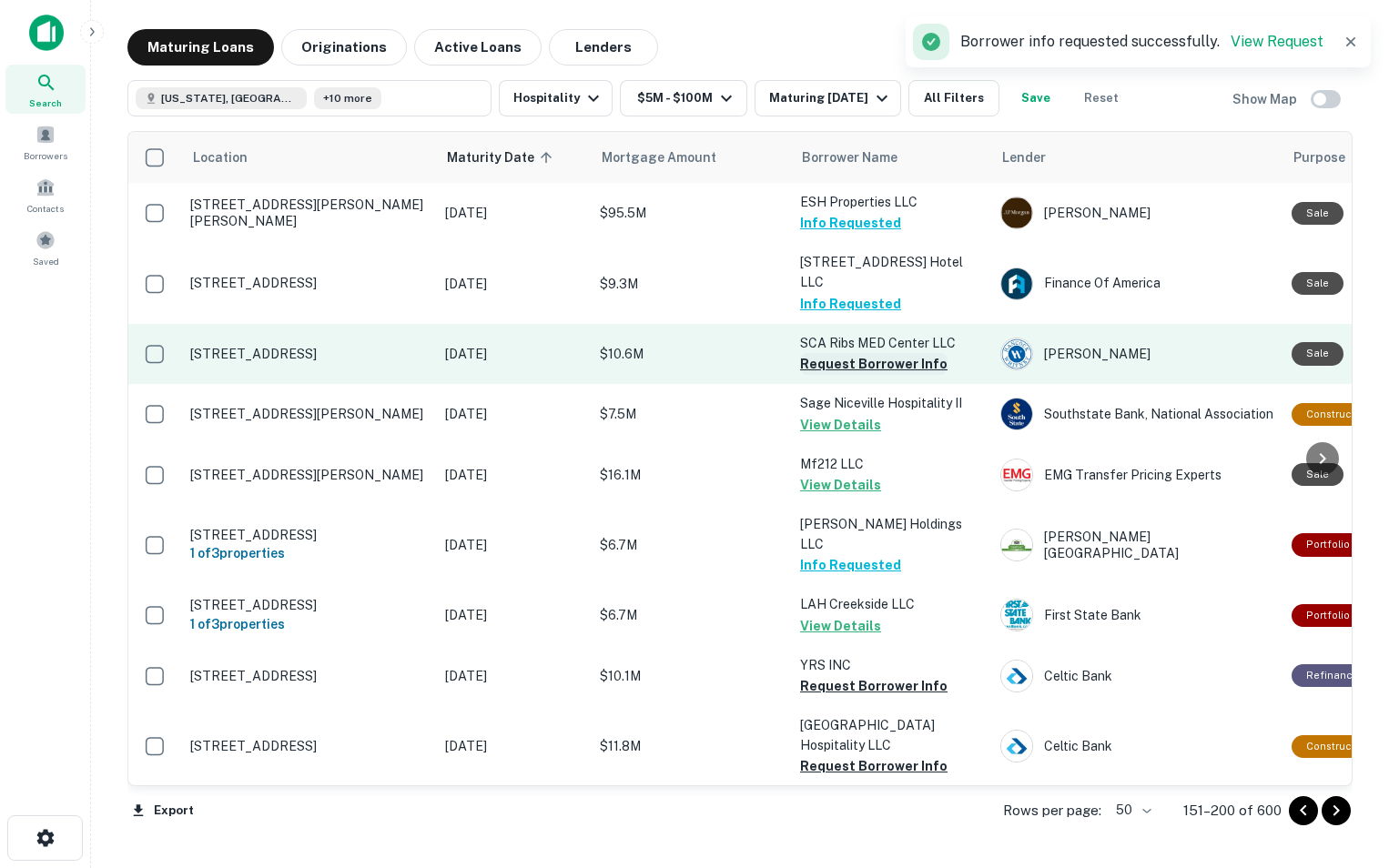
click at [839, 353] on button "Request Borrower Info" at bounding box center [874, 364] width 148 height 22
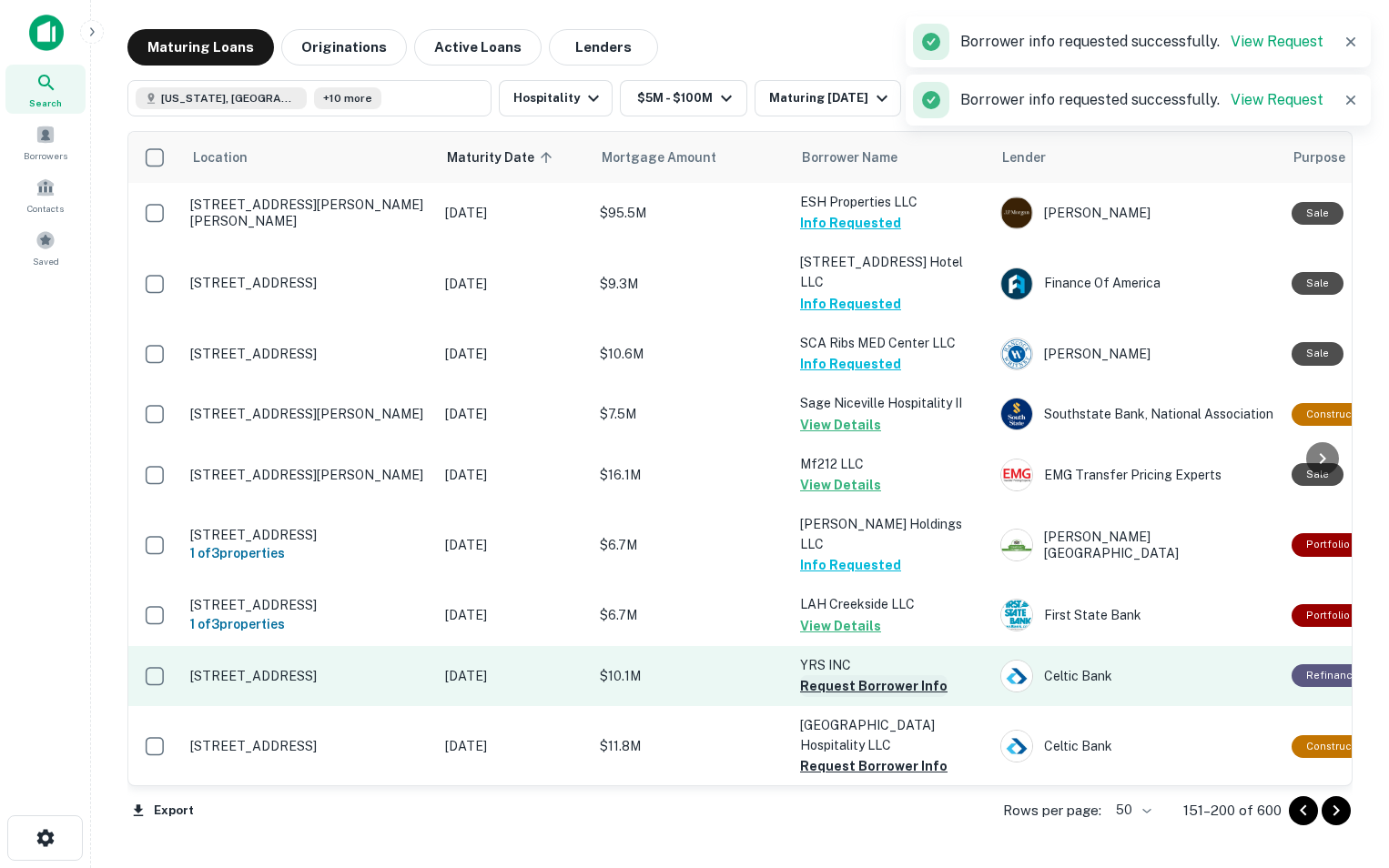
click at [839, 676] on button "Request Borrower Info" at bounding box center [874, 687] width 148 height 22
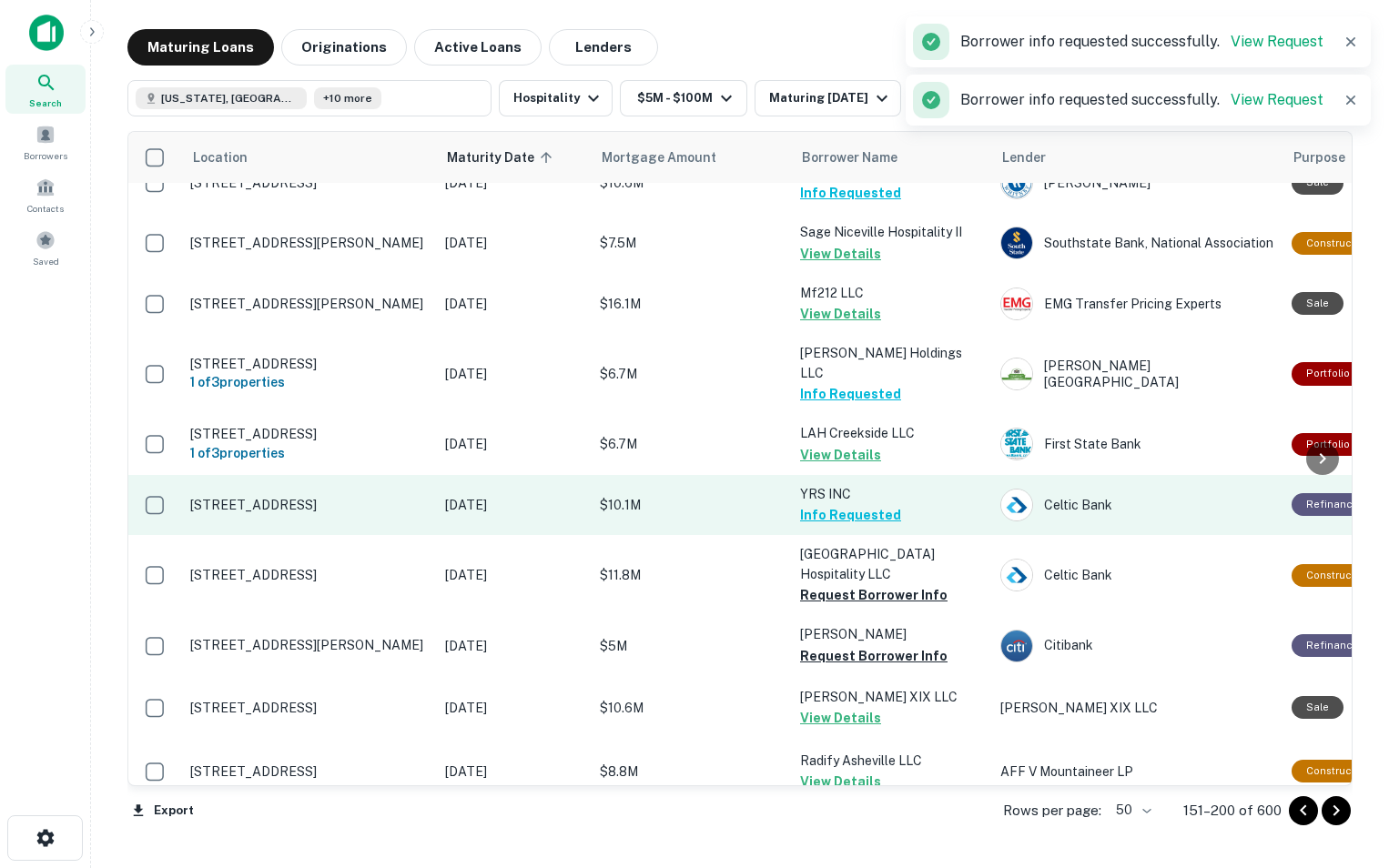
scroll to position [172, 0]
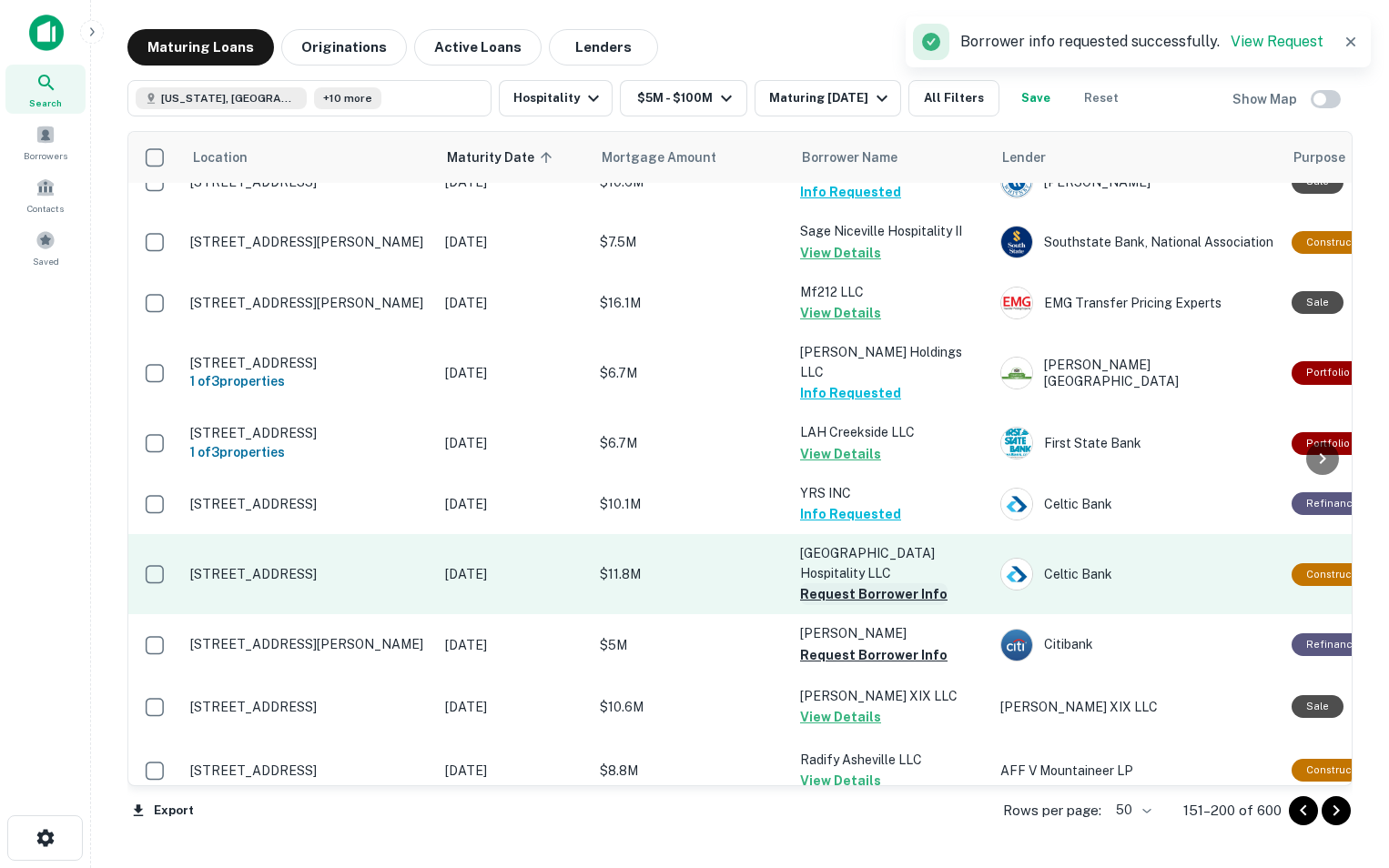
click at [841, 583] on button "Request Borrower Info" at bounding box center [874, 594] width 148 height 22
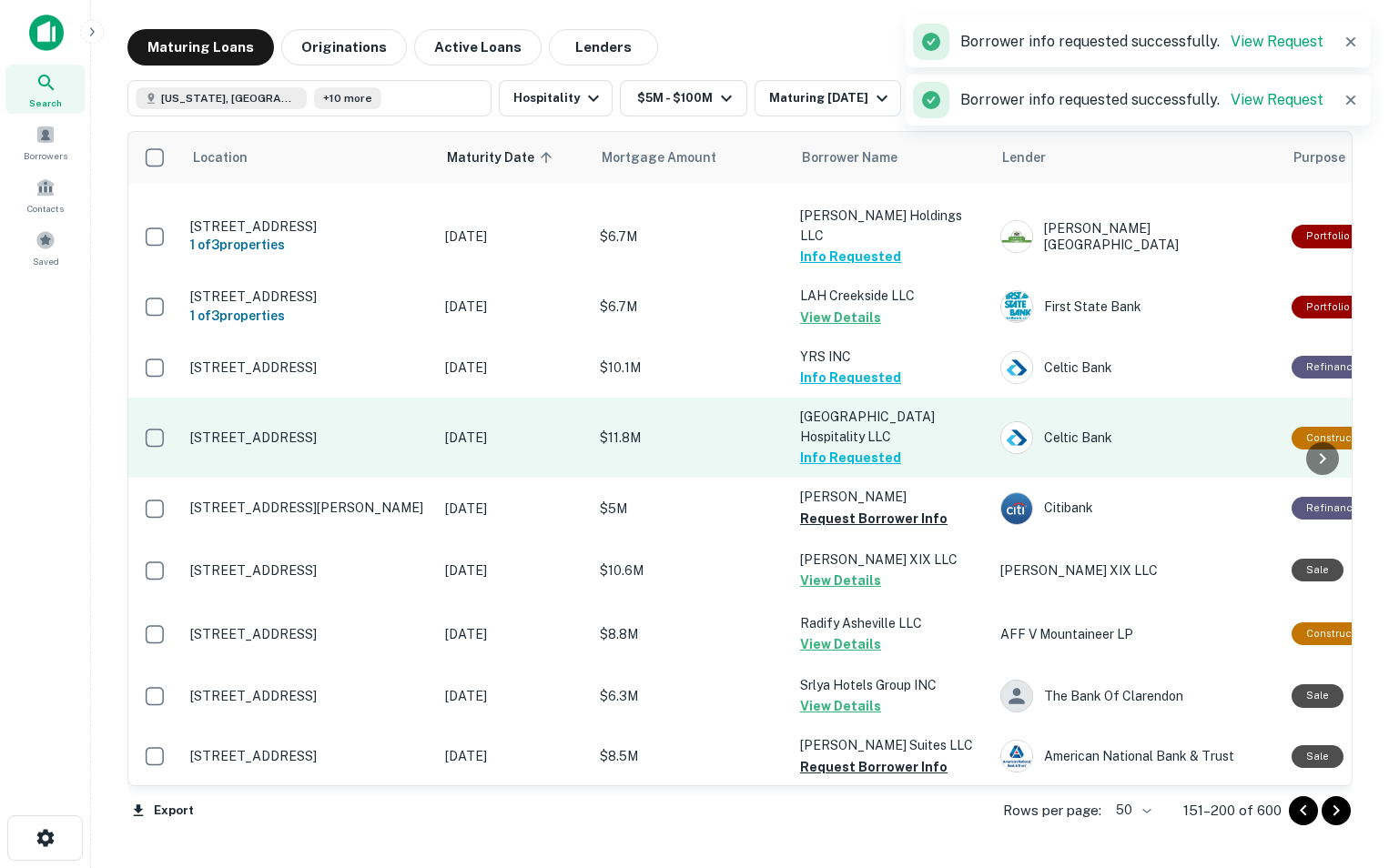
scroll to position [314, 0]
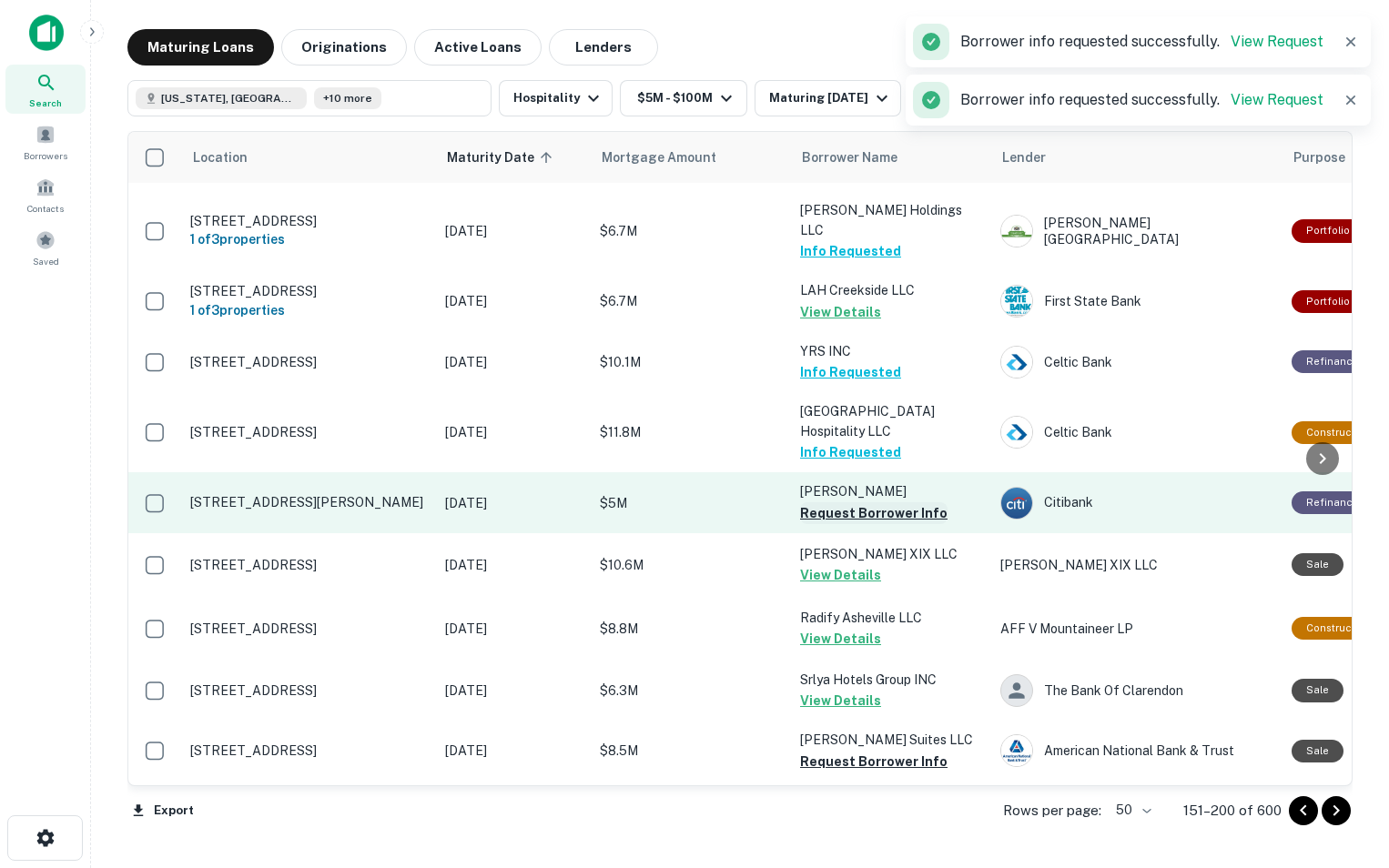
click at [824, 502] on button "Request Borrower Info" at bounding box center [874, 513] width 148 height 22
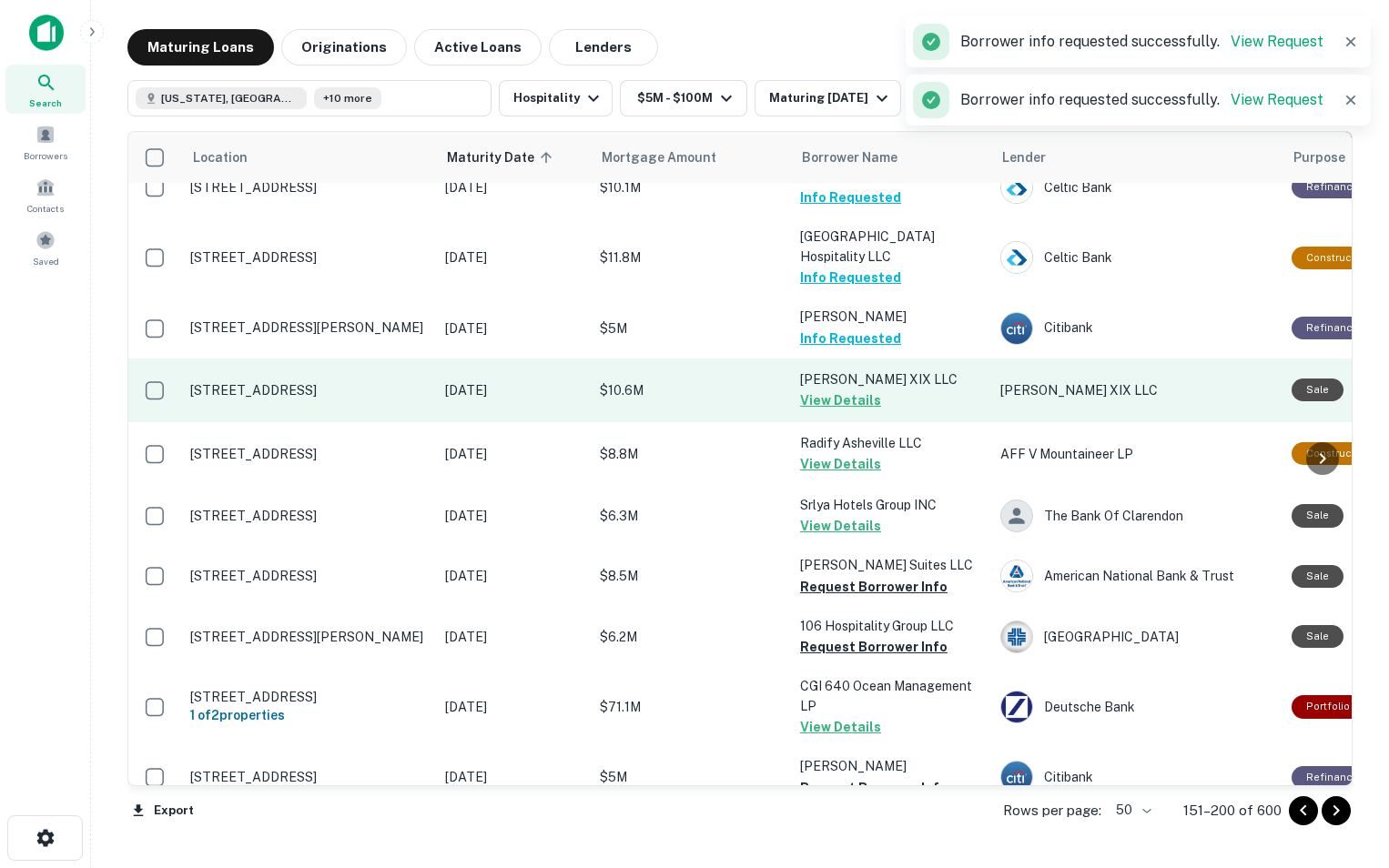
scroll to position [496, 0]
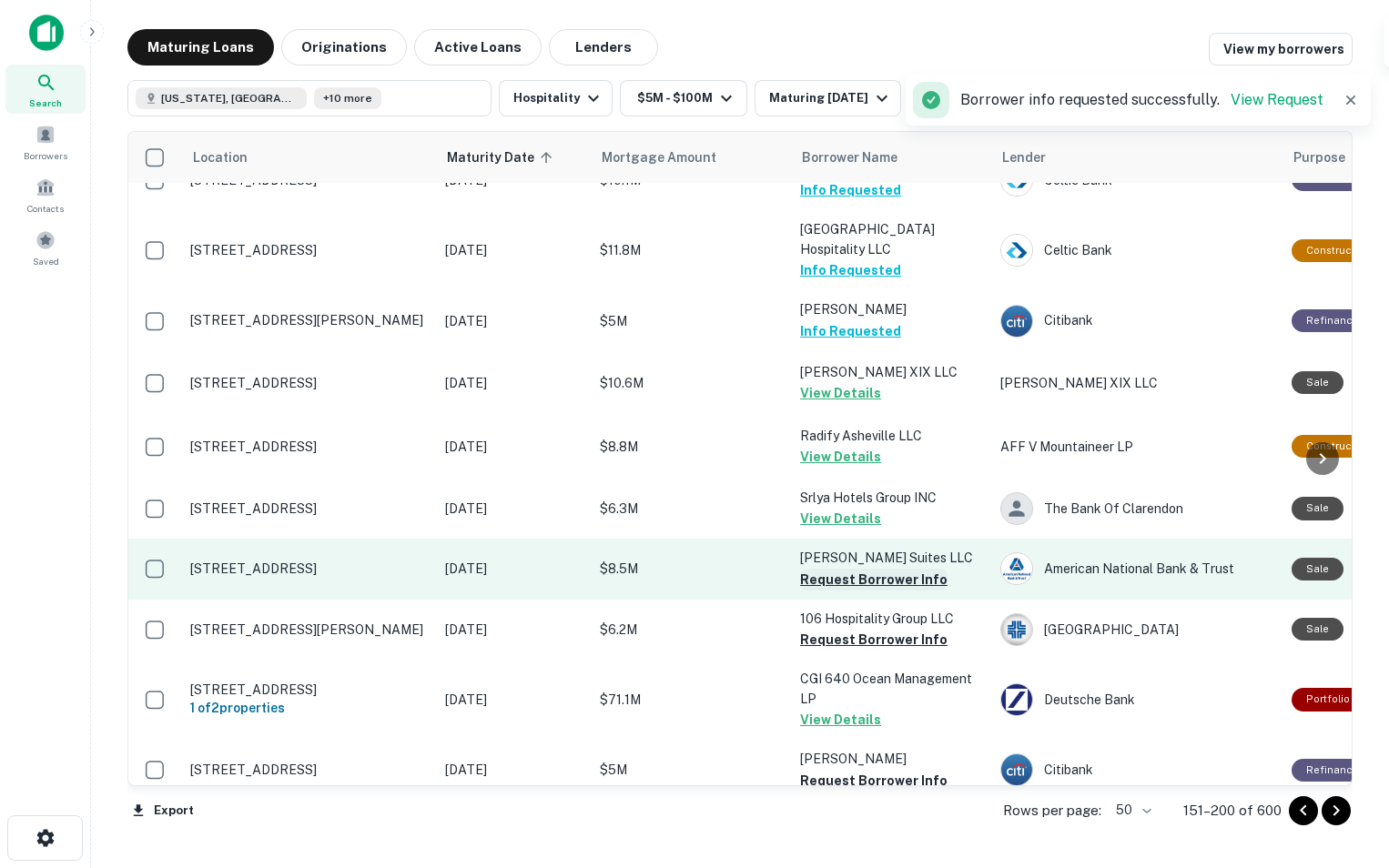
click at [829, 569] on button "Request Borrower Info" at bounding box center [874, 580] width 148 height 22
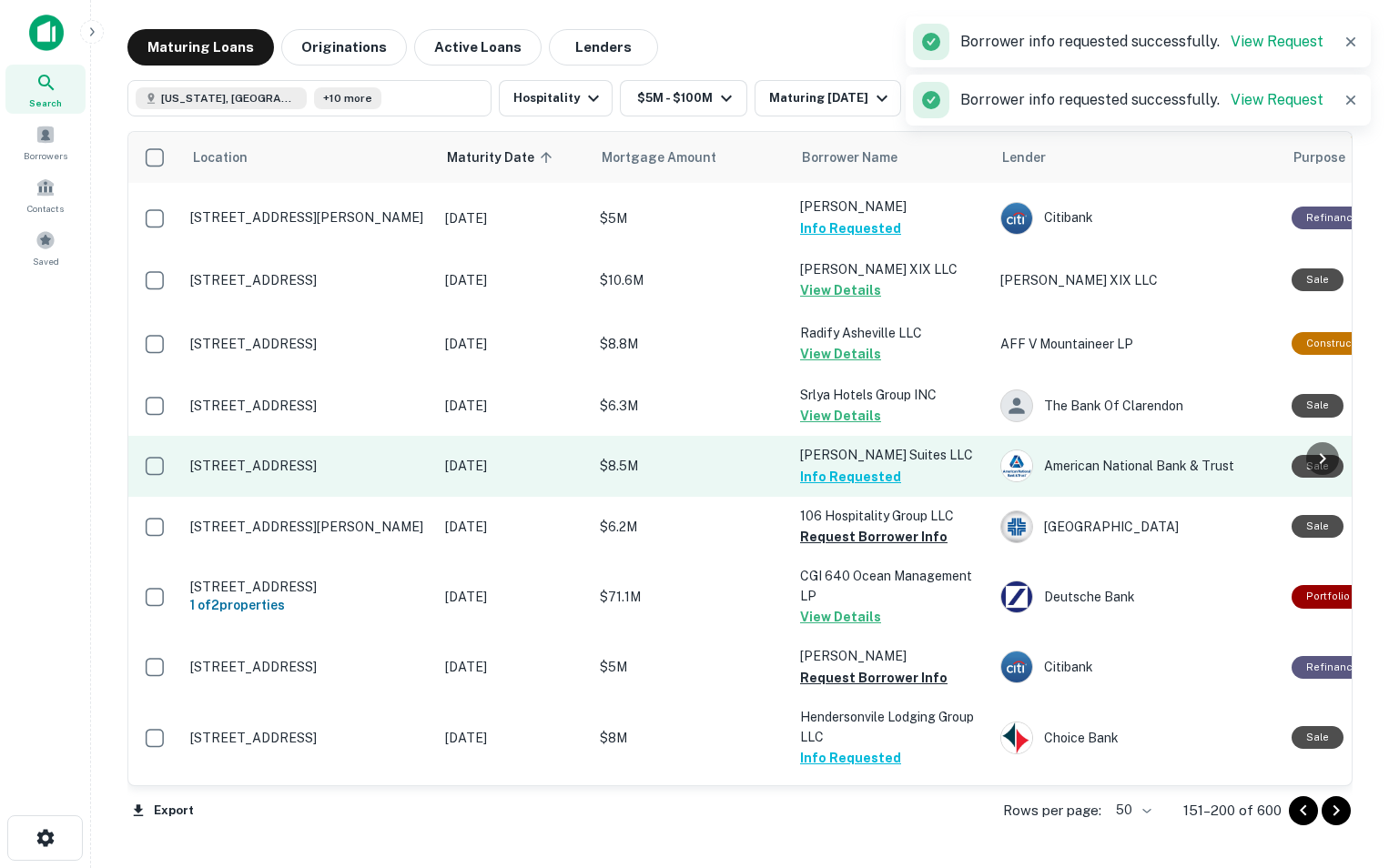
scroll to position [624, 0]
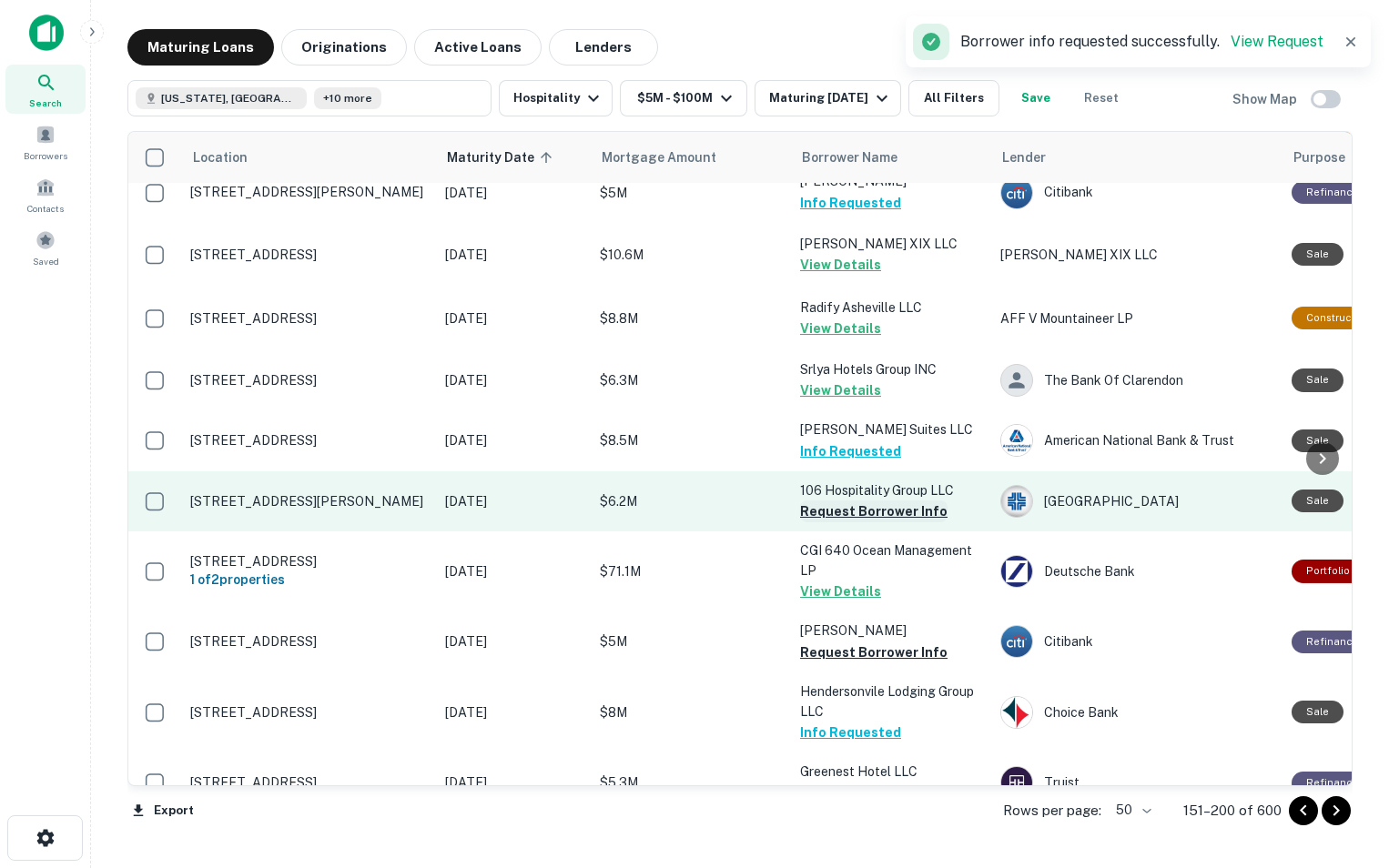
click at [842, 500] on button "Request Borrower Info" at bounding box center [874, 511] width 148 height 22
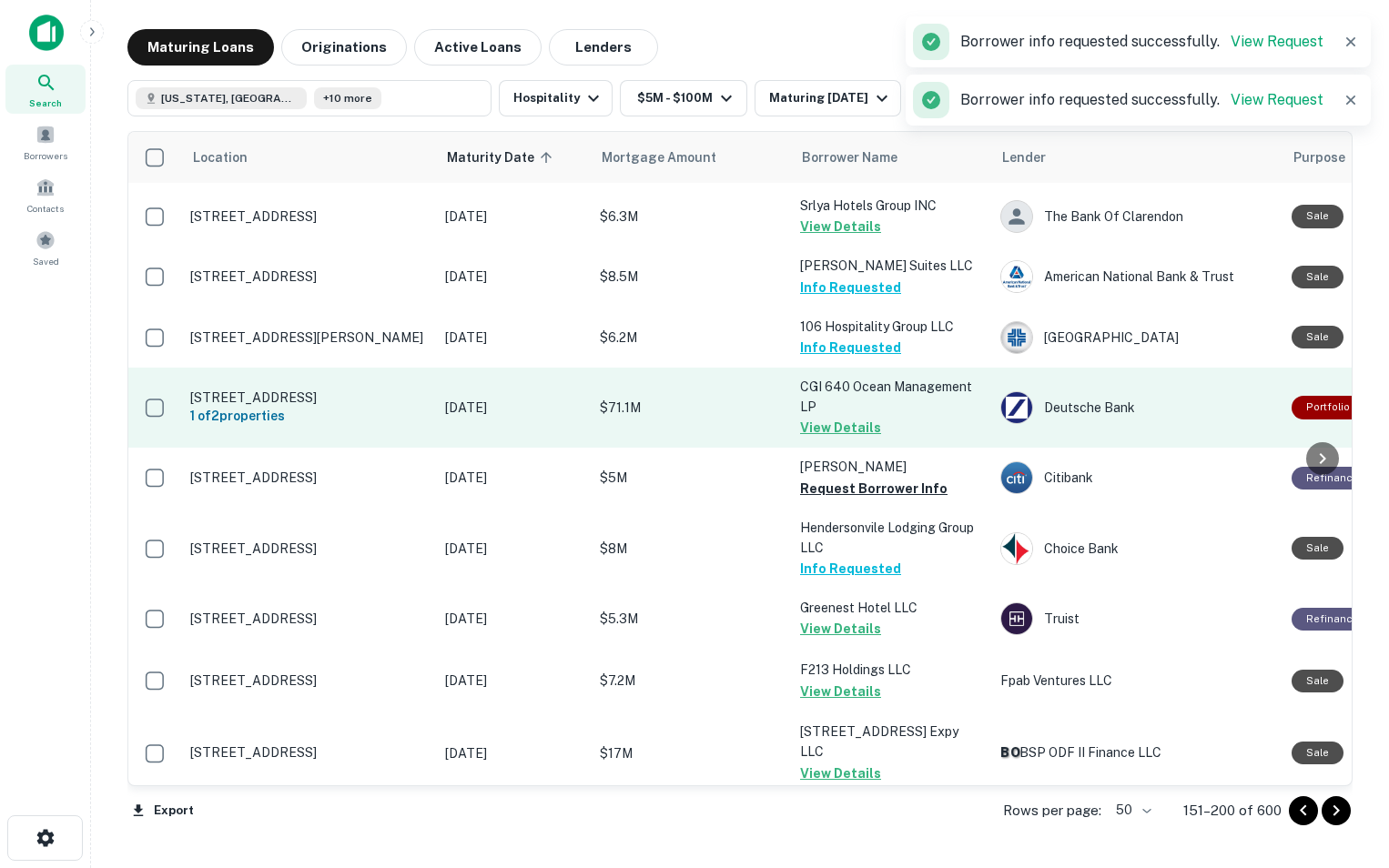
scroll to position [788, 0]
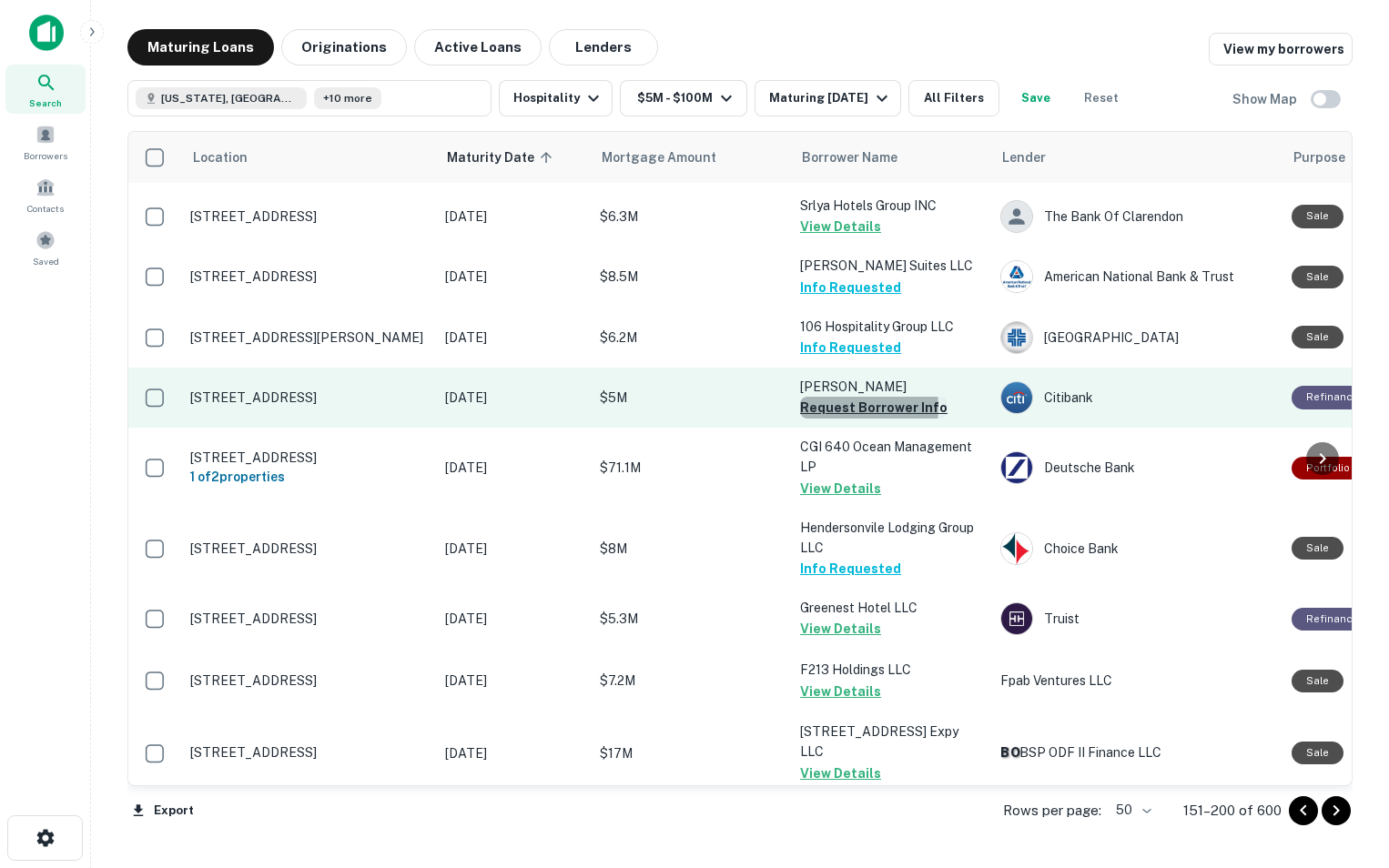
click at [843, 397] on button "Request Borrower Info" at bounding box center [874, 408] width 148 height 22
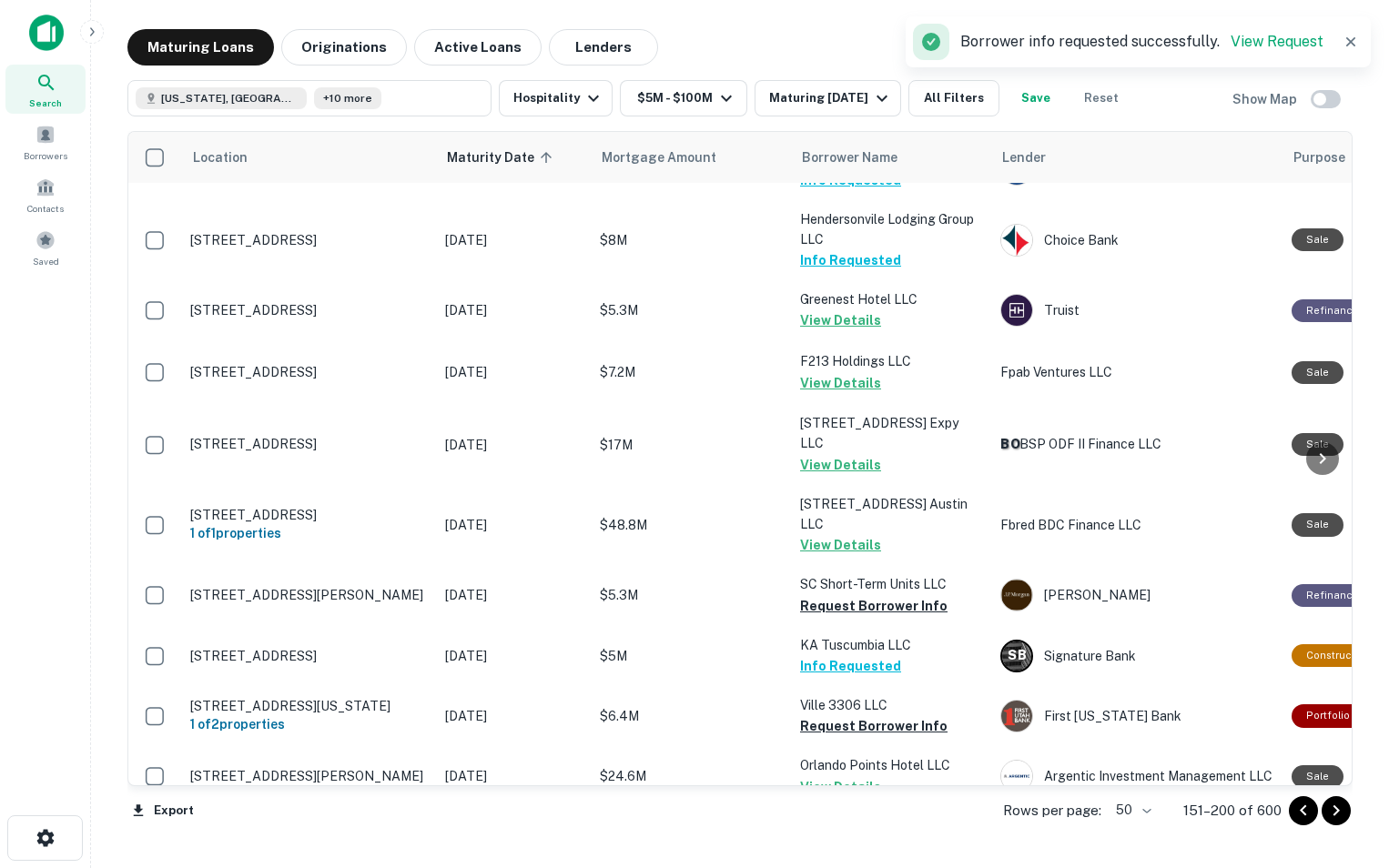
scroll to position [1131, 0]
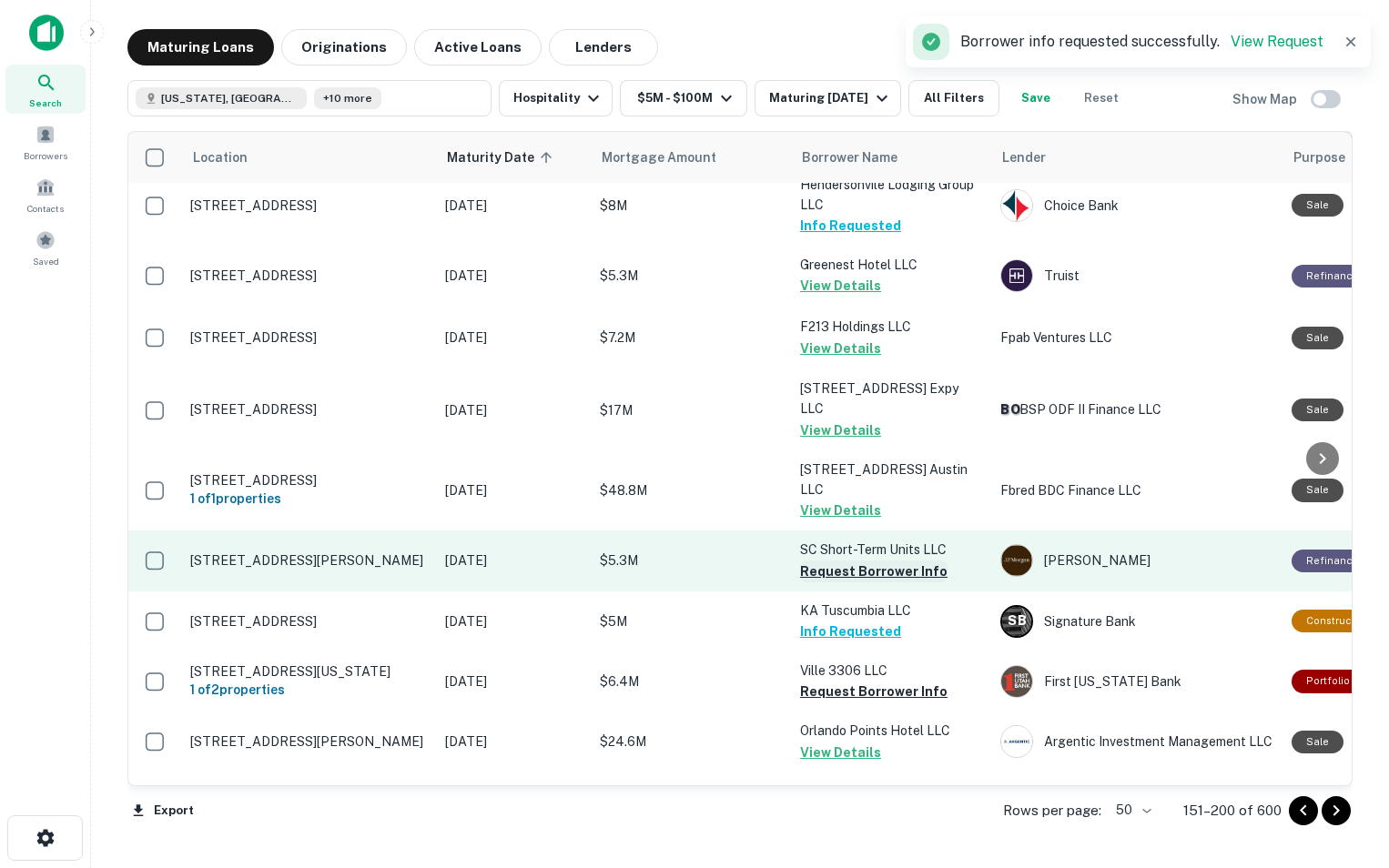
click at [840, 560] on button "Request Borrower Info" at bounding box center [874, 571] width 148 height 22
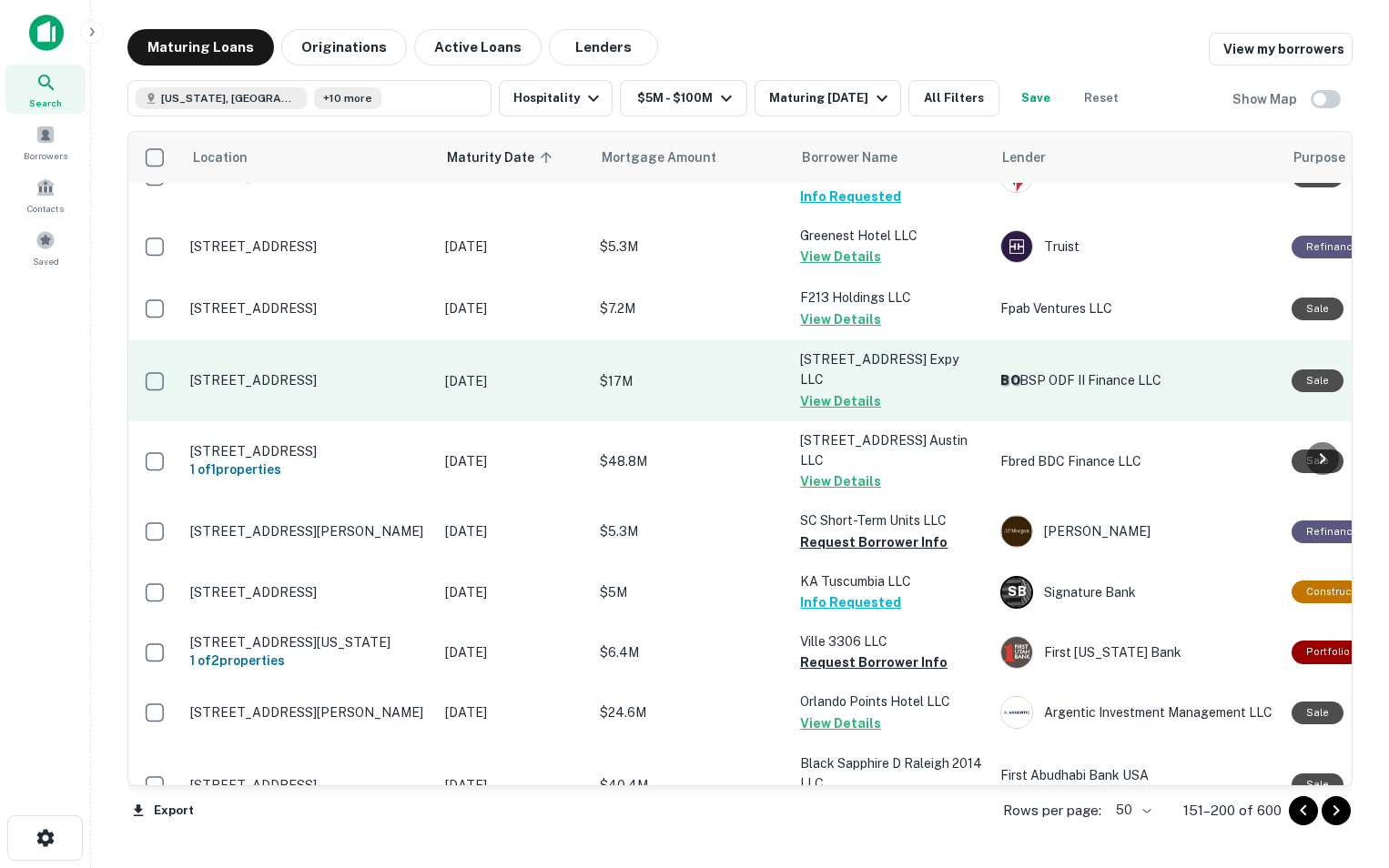
scroll to position [0, 0]
